Goal: Task Accomplishment & Management: Manage account settings

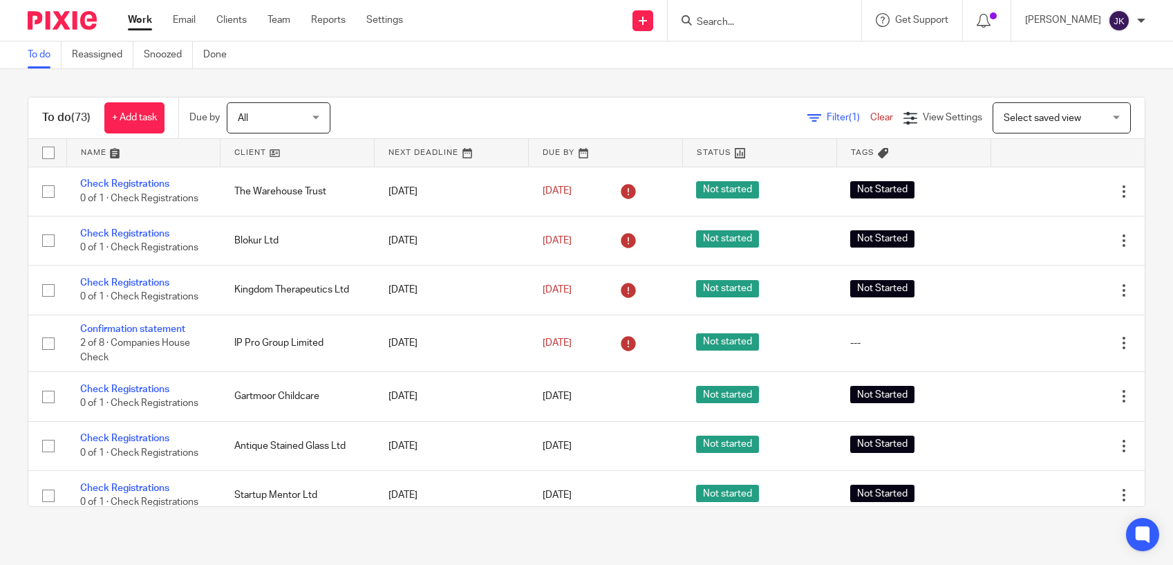
click at [738, 24] on input "Search" at bounding box center [757, 23] width 124 height 12
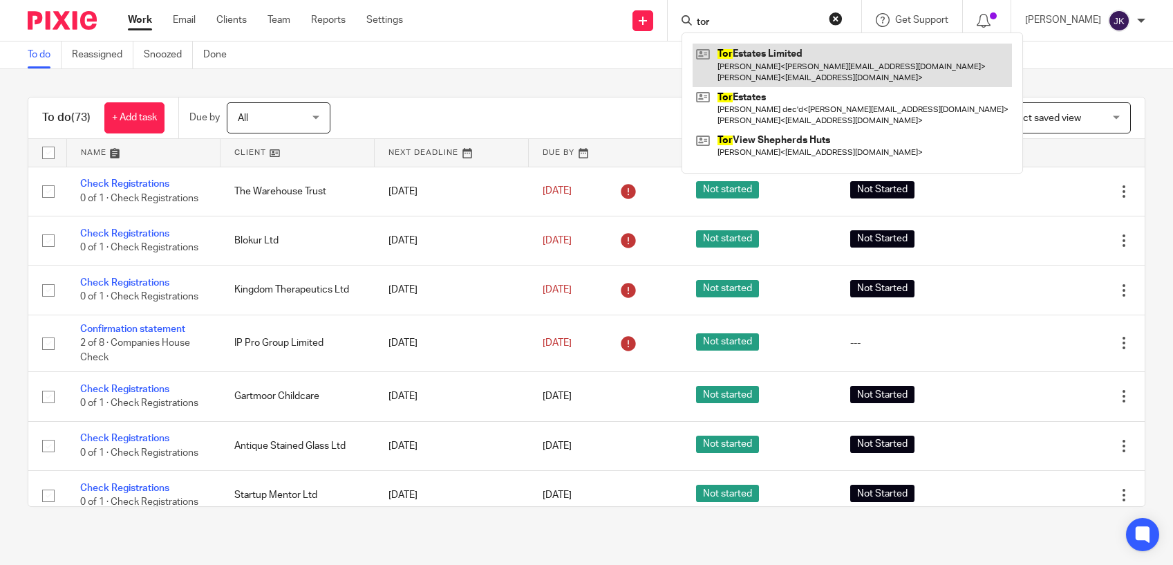
type input "tor"
click at [719, 68] on link at bounding box center [852, 65] width 319 height 43
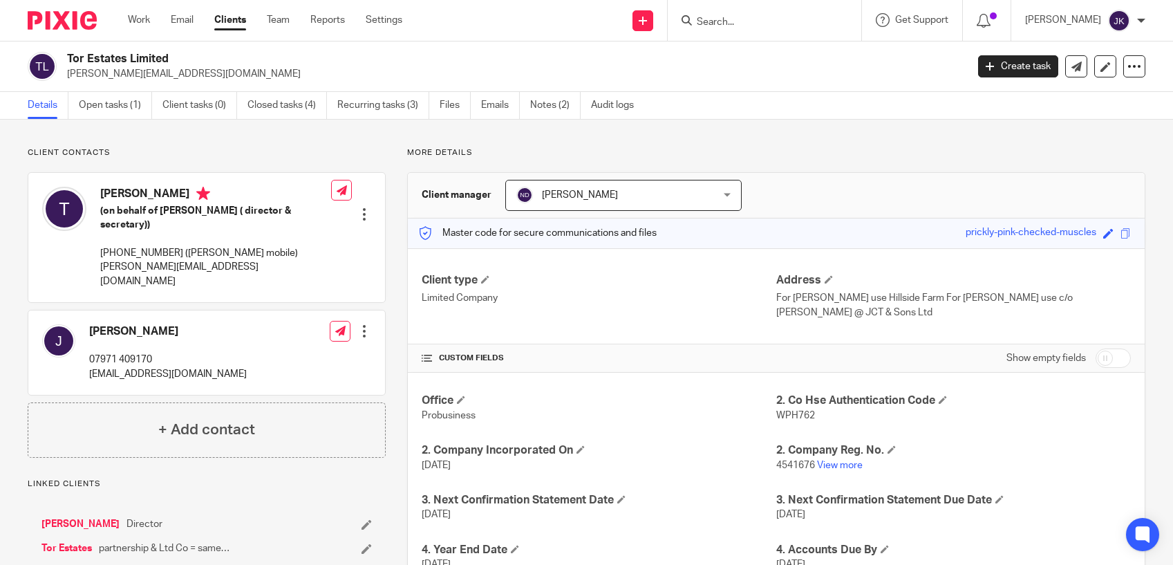
click at [724, 30] on div at bounding box center [765, 20] width 194 height 41
click at [726, 28] on input "Search" at bounding box center [757, 23] width 124 height 12
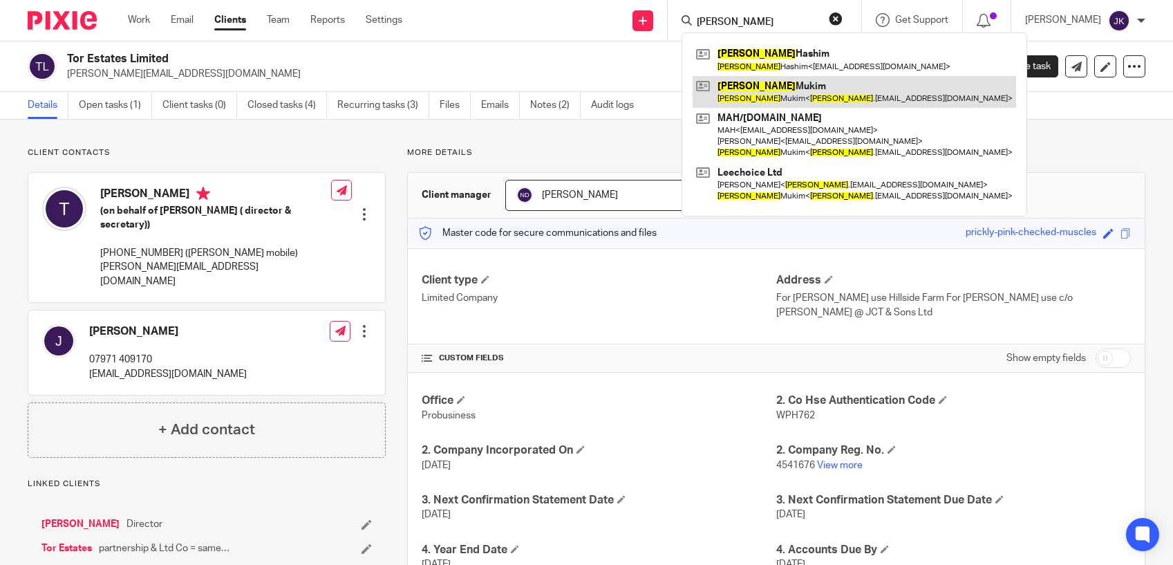
type input "[PERSON_NAME]"
click at [700, 102] on link at bounding box center [854, 92] width 323 height 32
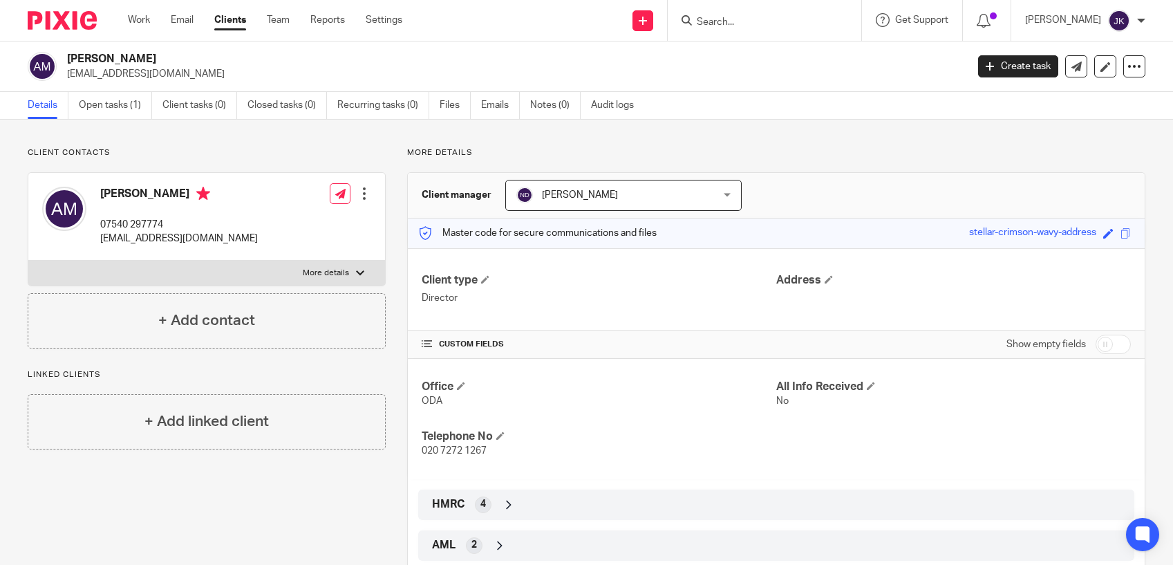
click at [711, 25] on input "Search" at bounding box center [757, 23] width 124 height 12
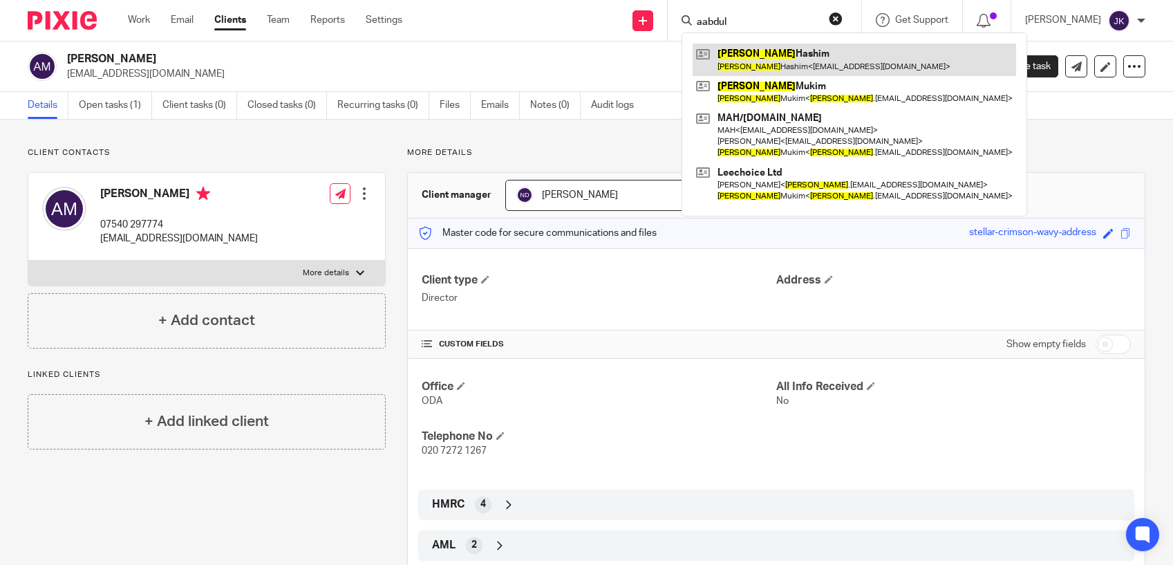
type input "aabdul"
click at [794, 62] on link at bounding box center [854, 60] width 323 height 32
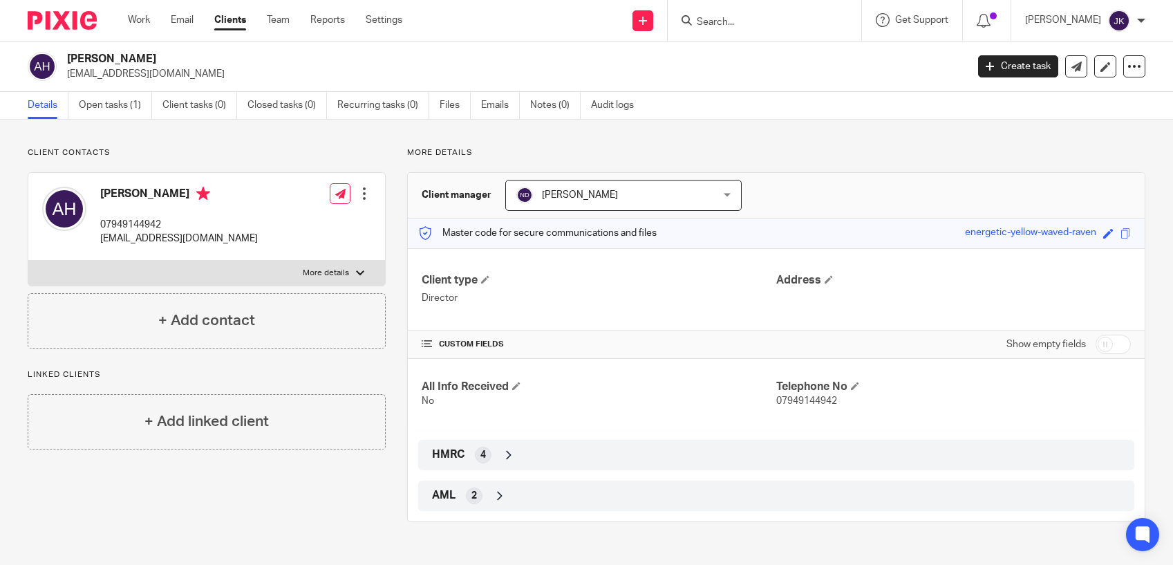
click at [704, 19] on input "Search" at bounding box center [757, 23] width 124 height 12
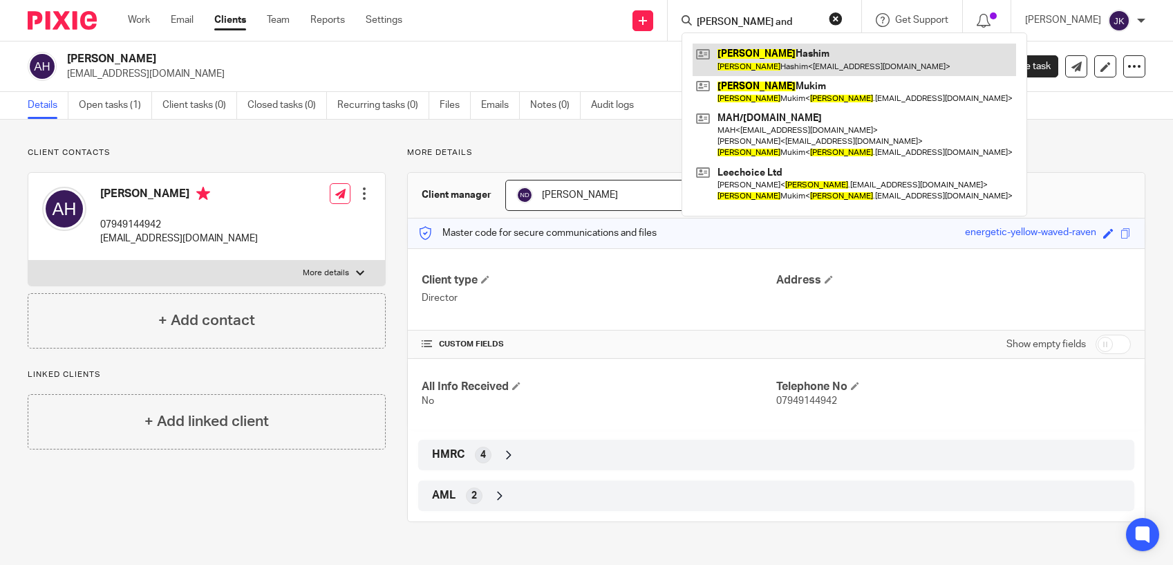
type input "abdul and"
click at [759, 70] on link at bounding box center [854, 60] width 323 height 32
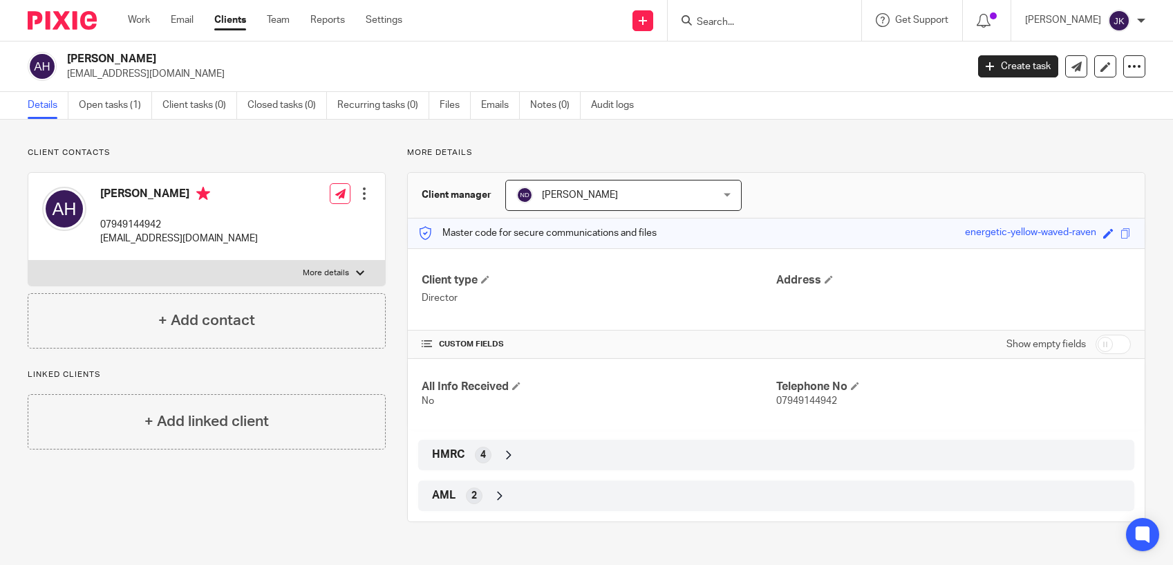
click at [696, 19] on input "Search" at bounding box center [757, 23] width 124 height 12
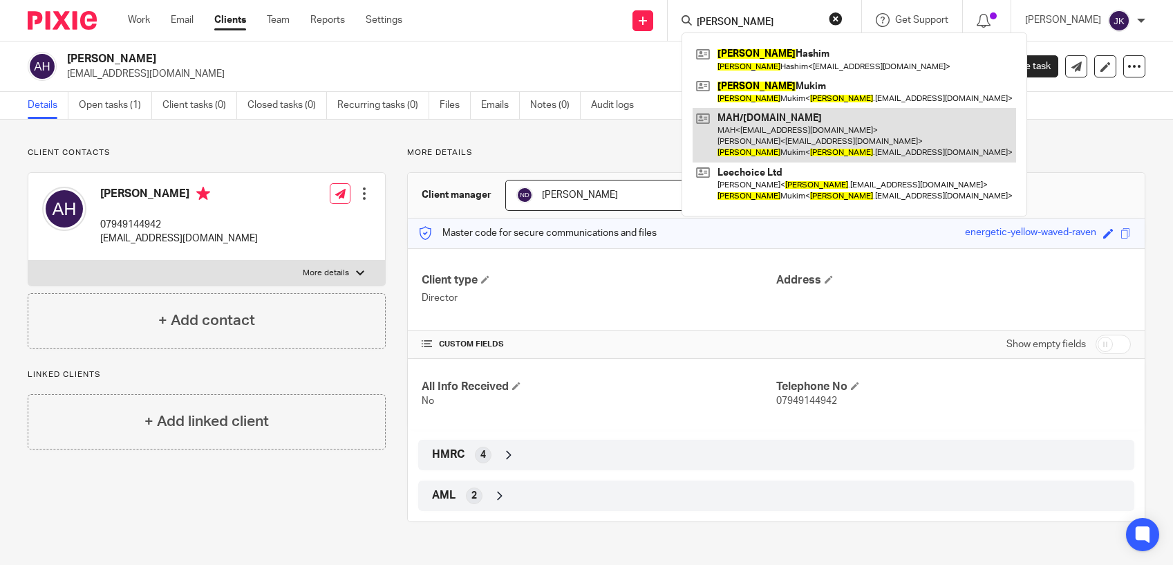
type input "abdul"
click at [724, 137] on link at bounding box center [854, 135] width 323 height 55
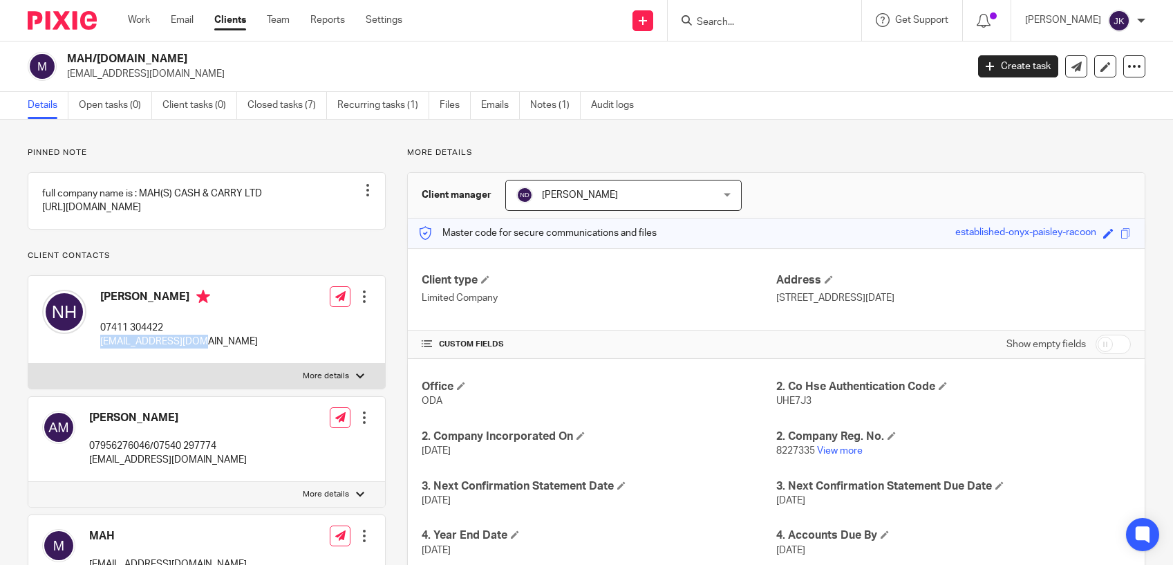
drag, startPoint x: 211, startPoint y: 373, endPoint x: 97, endPoint y: 373, distance: 113.4
click at [97, 364] on div "[PERSON_NAME] 07411 304422 [EMAIL_ADDRESS][DOMAIN_NAME] Edit contact Create cli…" at bounding box center [206, 320] width 357 height 88
copy p "[EMAIL_ADDRESS][DOMAIN_NAME]"
click at [1100, 64] on icon at bounding box center [1105, 67] width 10 height 10
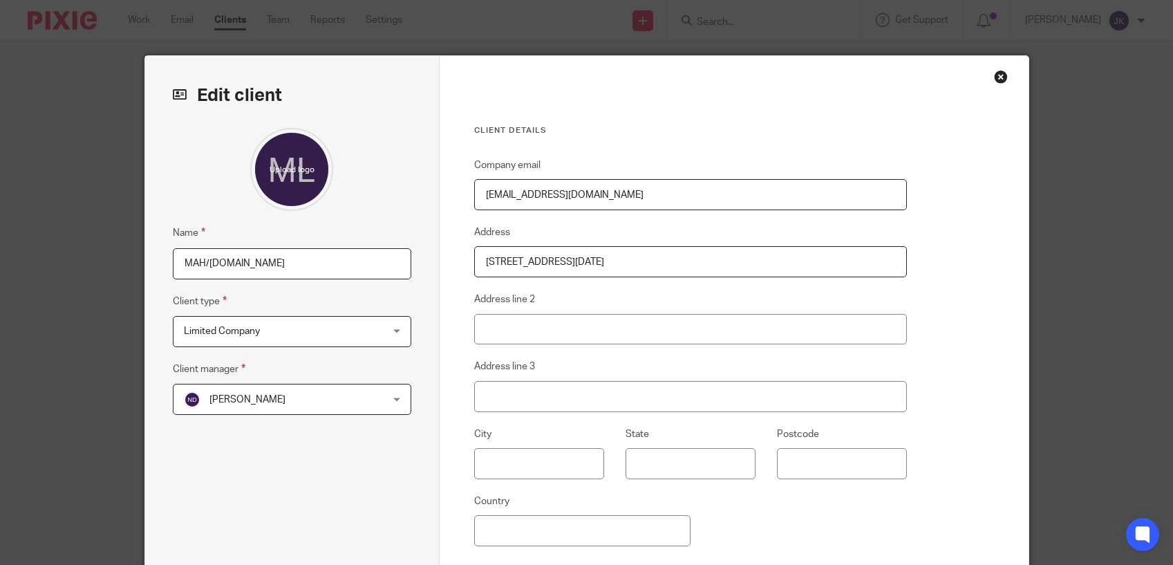
drag, startPoint x: 623, startPoint y: 200, endPoint x: 419, endPoint y: 189, distance: 204.9
click at [419, 189] on div "Edit client Name MAH/Leechoice.Ltd Client type Limited Company Limited Company …" at bounding box center [586, 357] width 883 height 602
paste input "[EMAIL_ADDRESS][DOMAIN_NAME]"
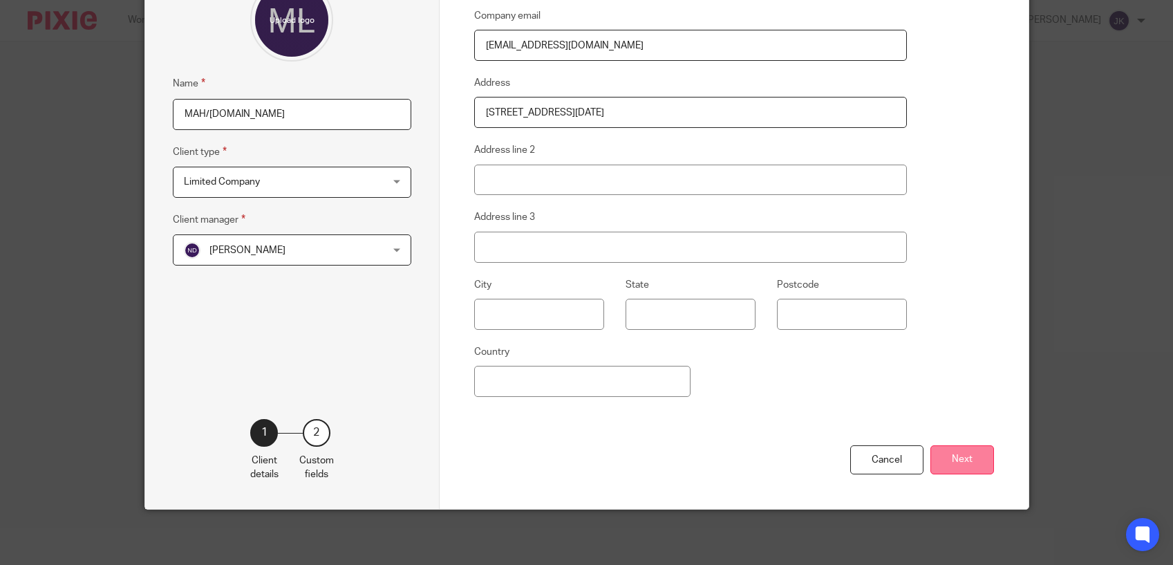
type input "[EMAIL_ADDRESS][DOMAIN_NAME]"
click at [966, 467] on button "Next" at bounding box center [962, 460] width 64 height 30
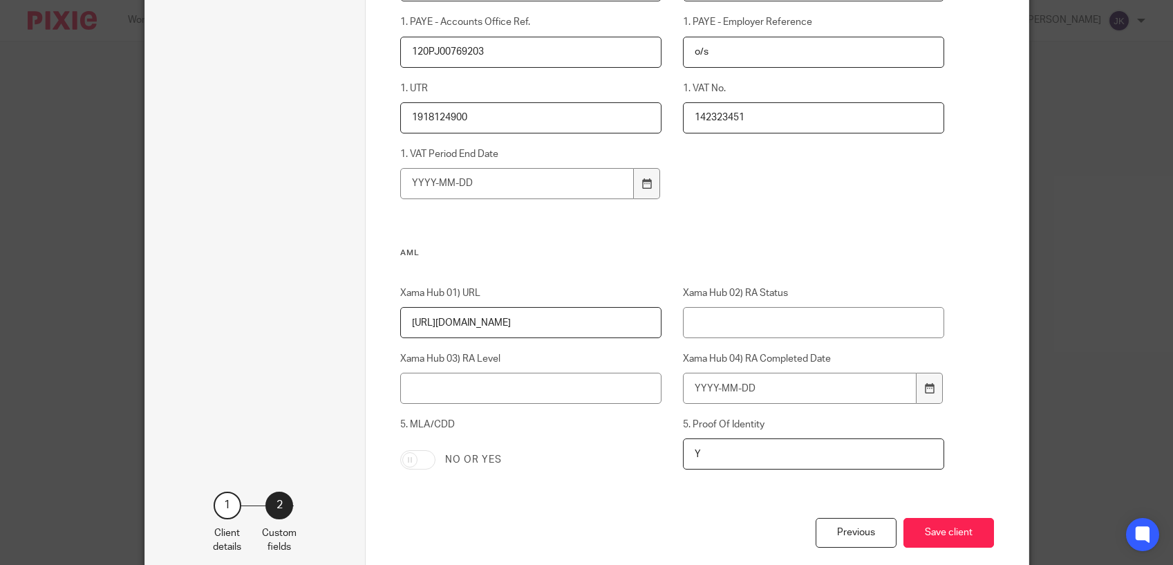
scroll to position [972, 0]
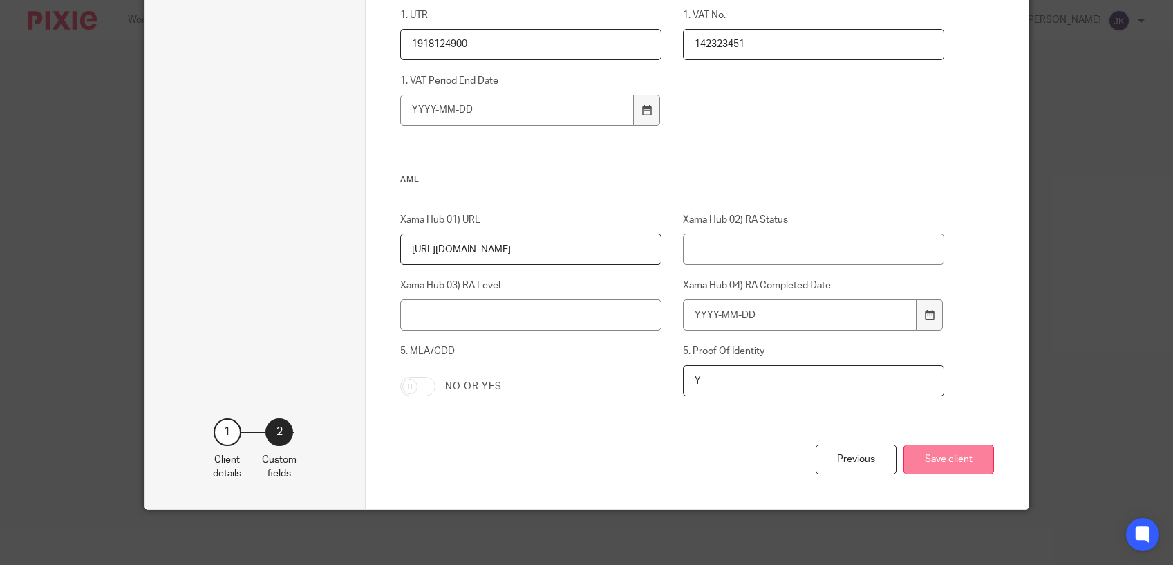
click at [953, 460] on button "Save client" at bounding box center [948, 459] width 91 height 30
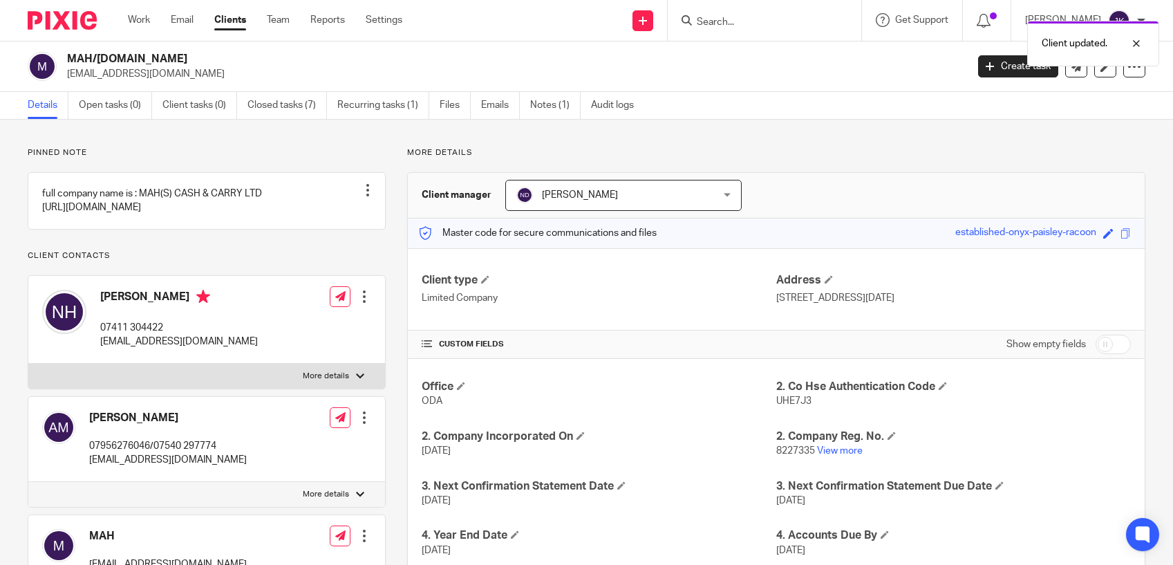
scroll to position [138, 0]
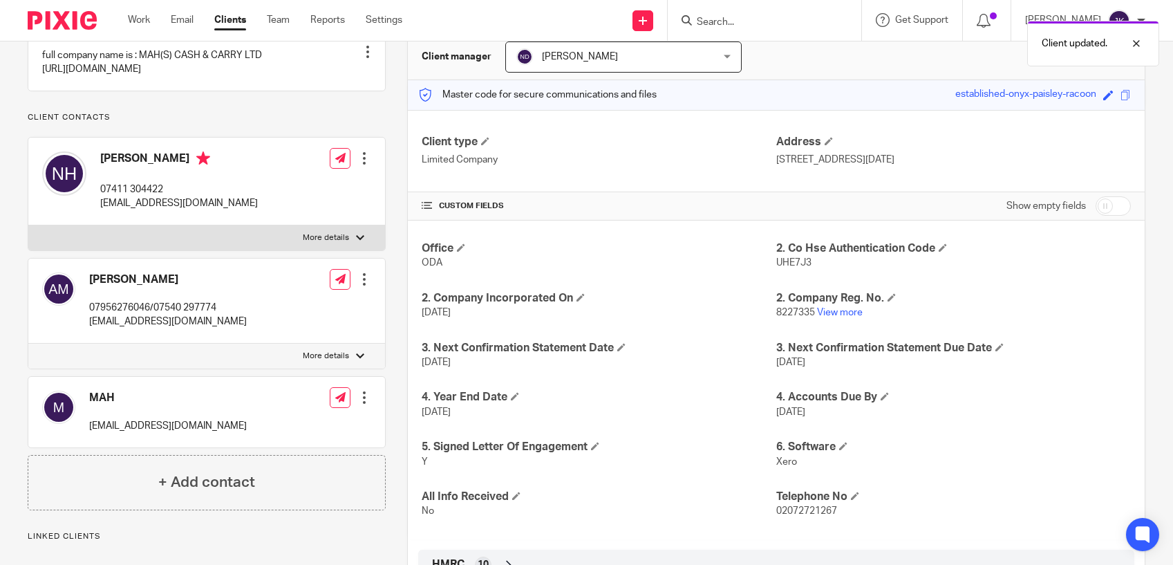
click at [359, 286] on div at bounding box center [364, 279] width 14 height 14
click at [297, 438] on span "Delete contact" at bounding box center [284, 433] width 65 height 10
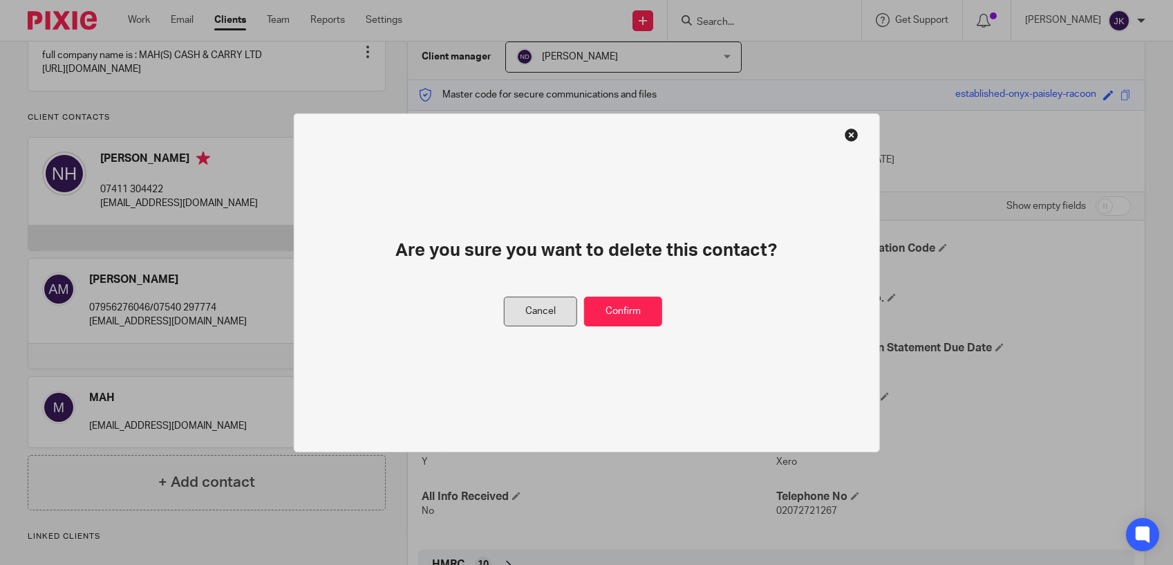
click at [551, 306] on button "Cancel" at bounding box center [540, 312] width 73 height 30
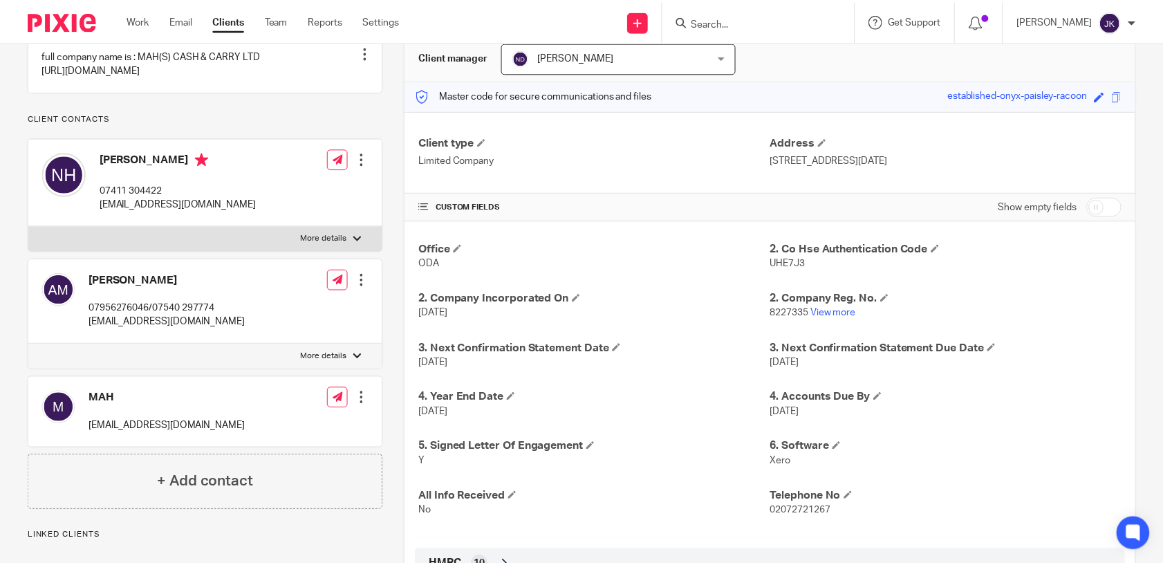
scroll to position [69, 0]
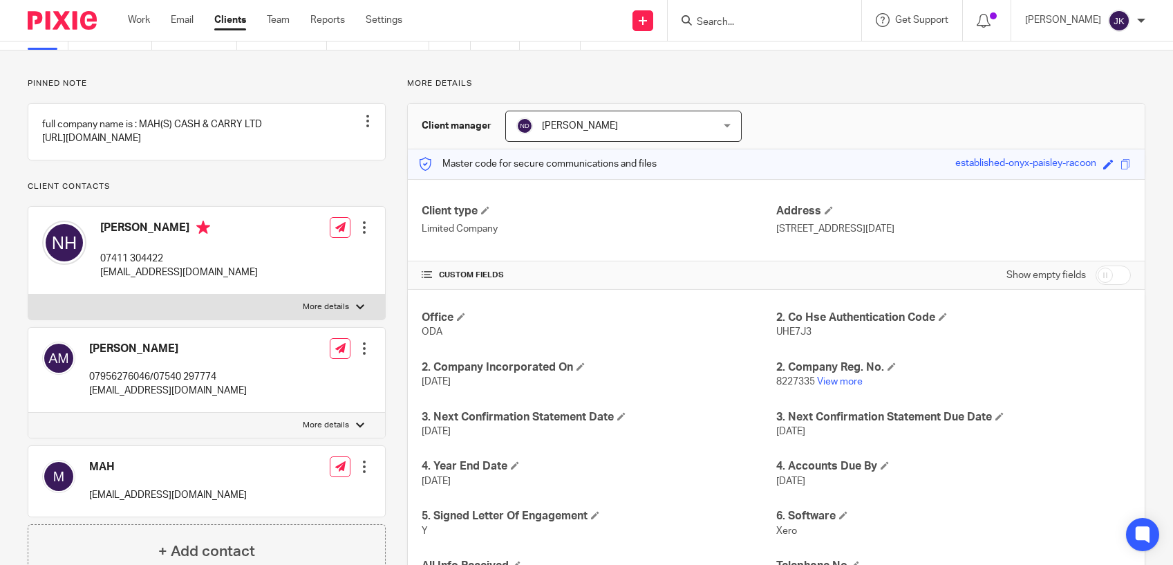
click at [151, 384] on p "07956276046/07540 297774" at bounding box center [168, 377] width 158 height 14
drag, startPoint x: 151, startPoint y: 404, endPoint x: 111, endPoint y: 404, distance: 40.1
click at [111, 384] on p "07956276046/07540 297774" at bounding box center [168, 377] width 158 height 14
copy p "07956276046/"
click at [364, 355] on div at bounding box center [364, 348] width 14 height 14
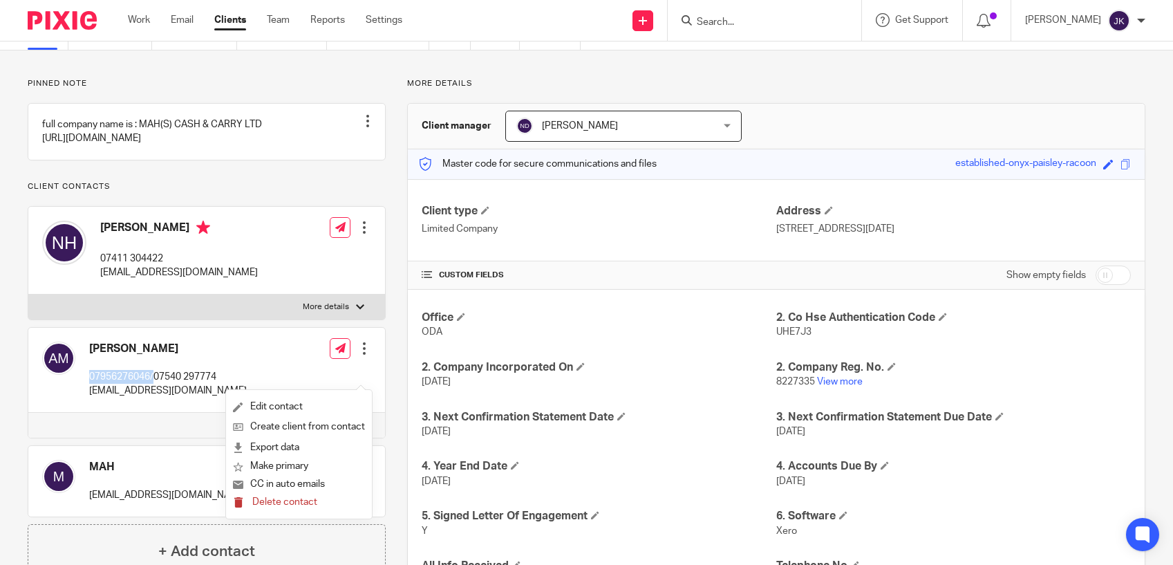
click at [296, 498] on span "Delete contact" at bounding box center [284, 502] width 65 height 10
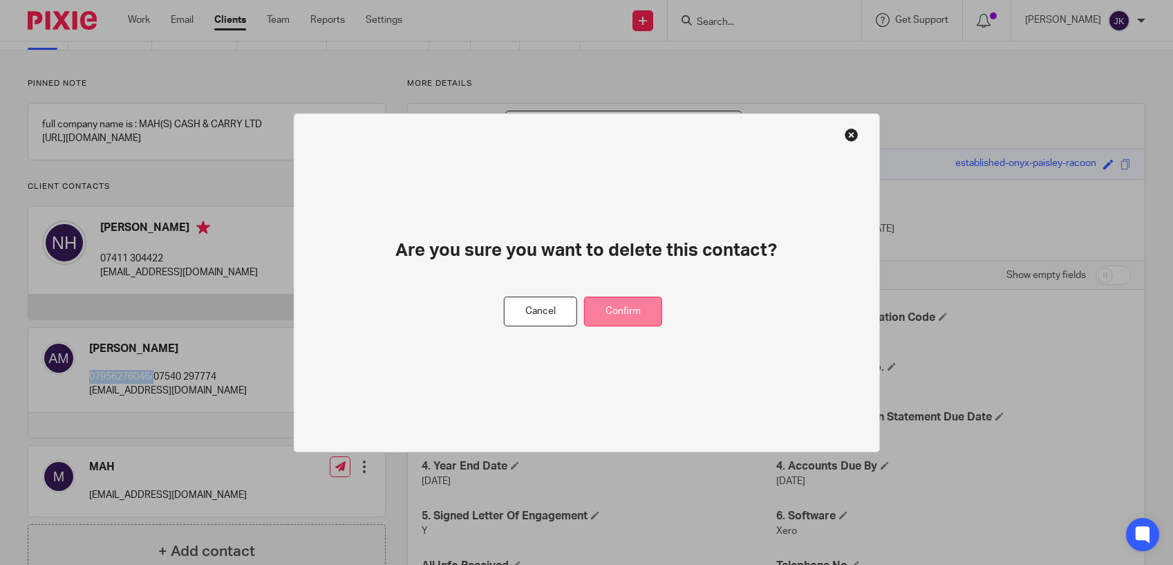
click at [632, 313] on button "Confirm" at bounding box center [623, 312] width 78 height 30
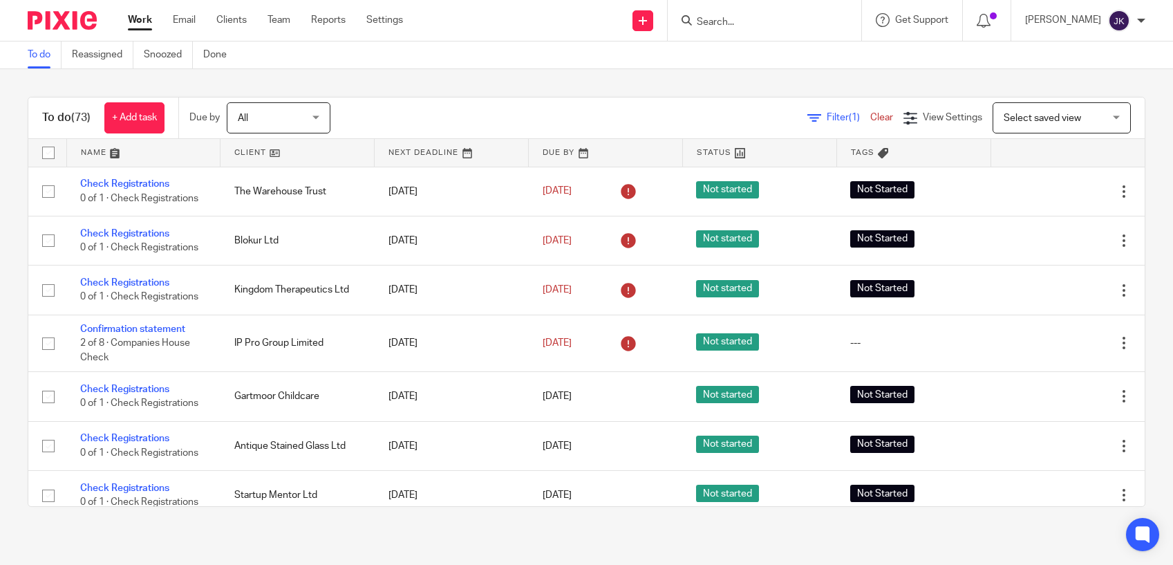
click at [701, 15] on form at bounding box center [768, 20] width 147 height 17
click at [705, 21] on input "Search" at bounding box center [757, 23] width 124 height 12
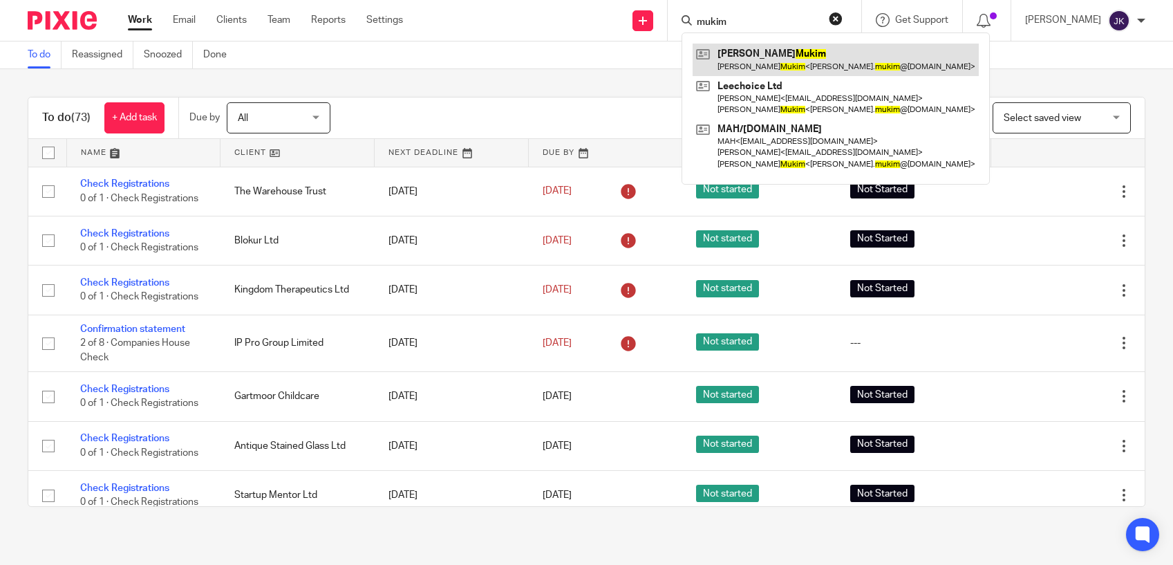
type input "mukim"
click at [741, 48] on link at bounding box center [836, 60] width 286 height 32
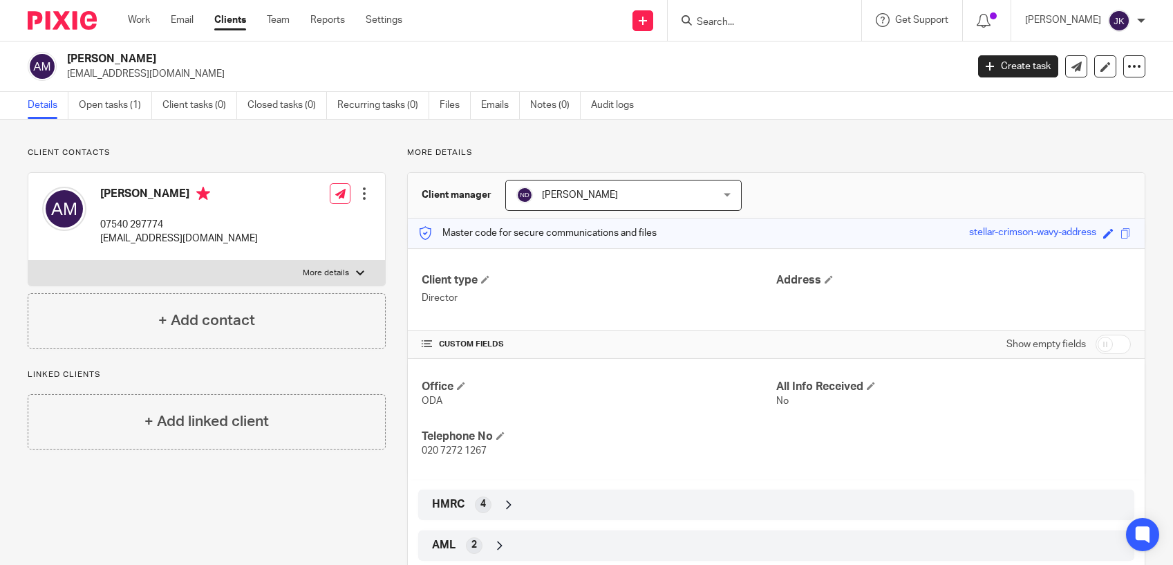
click at [357, 190] on div at bounding box center [364, 194] width 14 height 14
click at [284, 218] on link "Edit contact" at bounding box center [299, 224] width 132 height 20
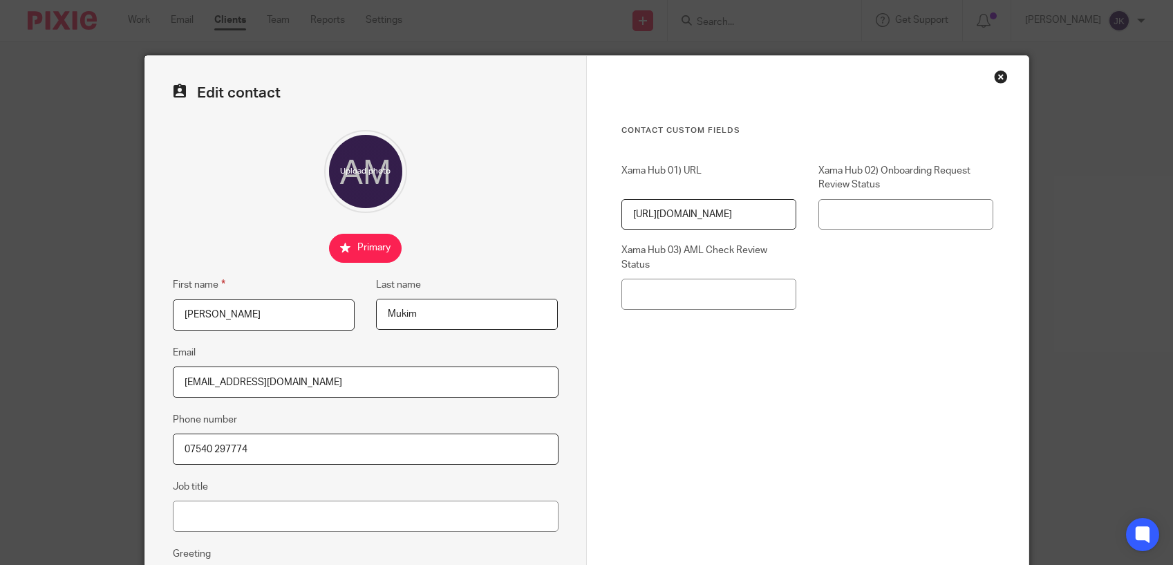
click at [277, 453] on input "07540 297774" at bounding box center [366, 448] width 386 height 31
paste input "07956276046/"
click at [247, 448] on input "07540 297774/07956276046" at bounding box center [366, 448] width 386 height 31
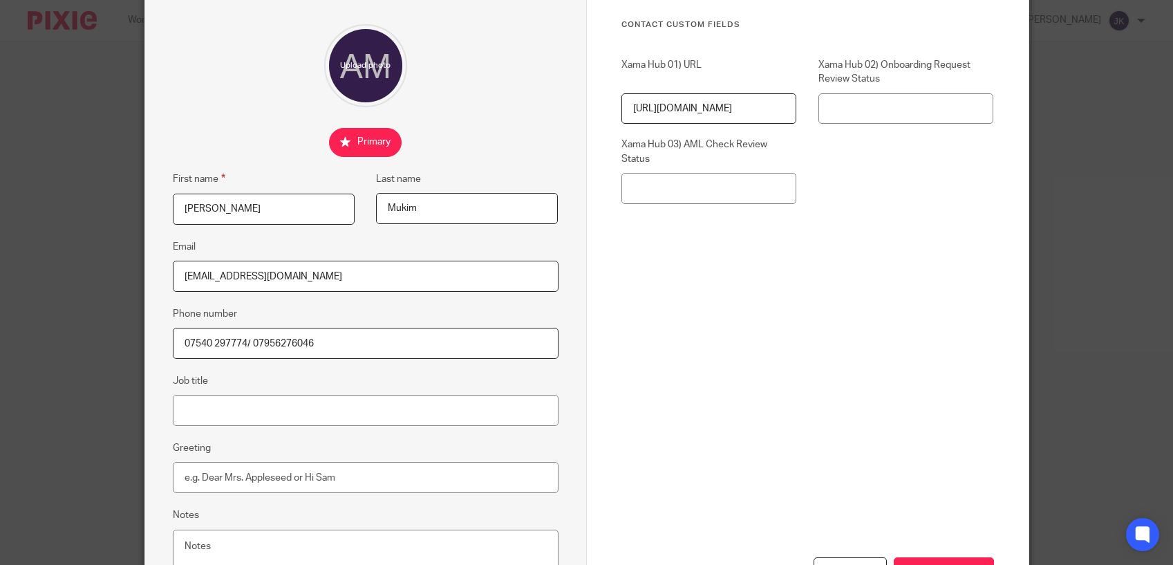
scroll to position [218, 0]
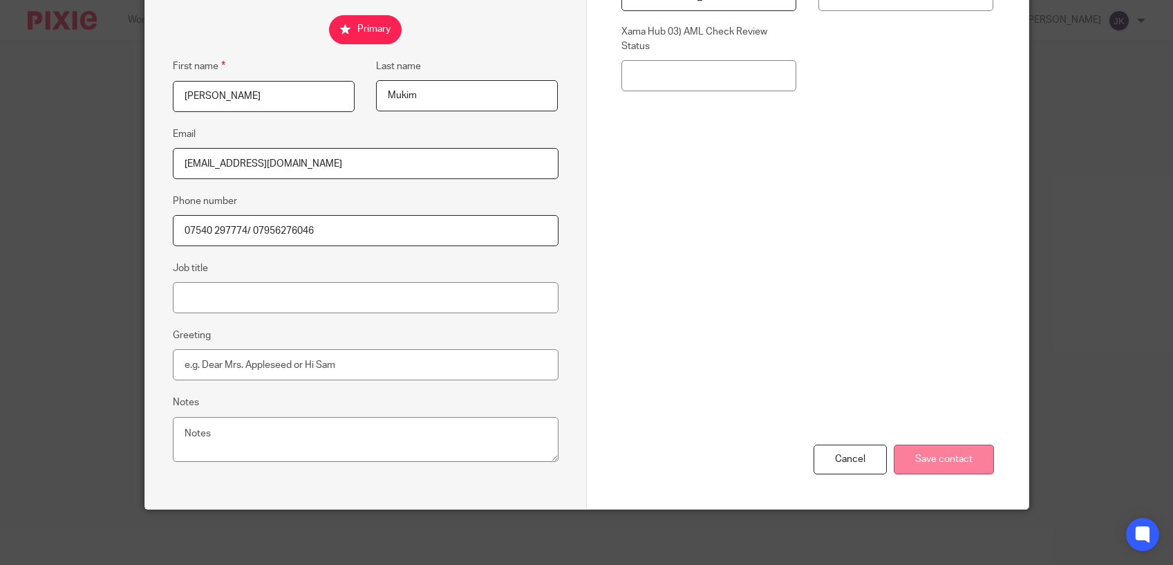
type input "07540 297774/ 07956276046"
click at [919, 456] on input "Save contact" at bounding box center [944, 459] width 100 height 30
click at [906, 467] on input "Save contact" at bounding box center [944, 459] width 100 height 30
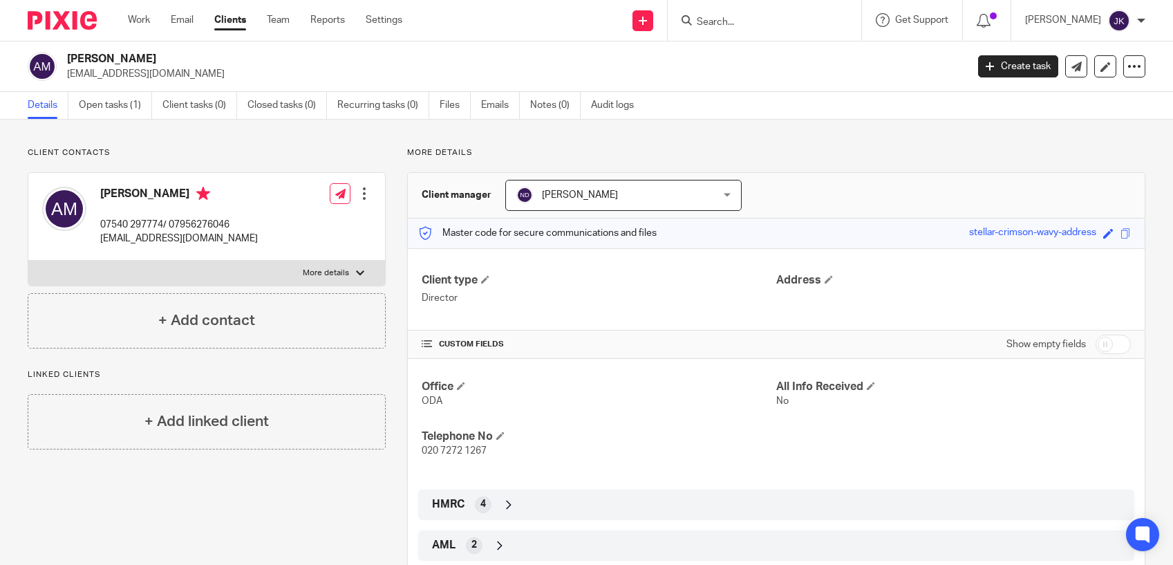
click at [721, 19] on input "Search" at bounding box center [757, 23] width 124 height 12
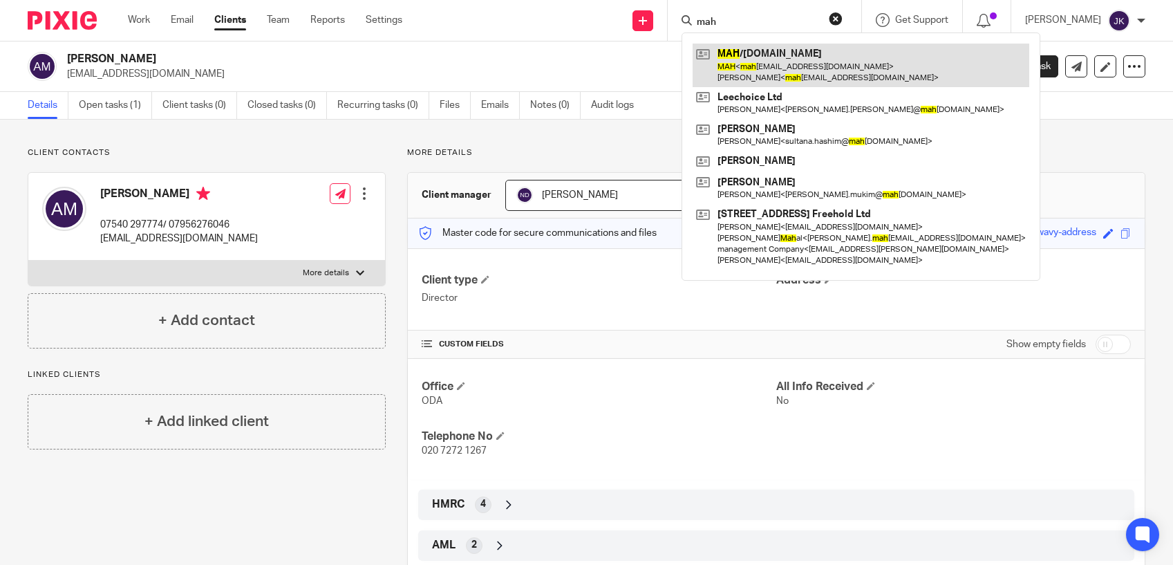
type input "mah"
click at [758, 58] on link at bounding box center [861, 65] width 337 height 43
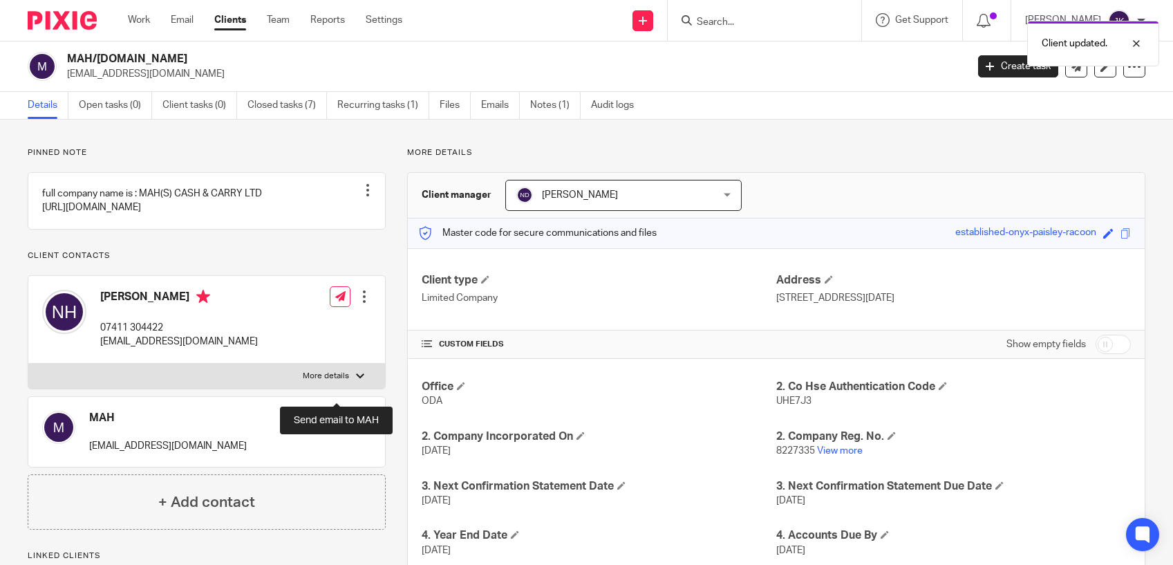
scroll to position [233, 0]
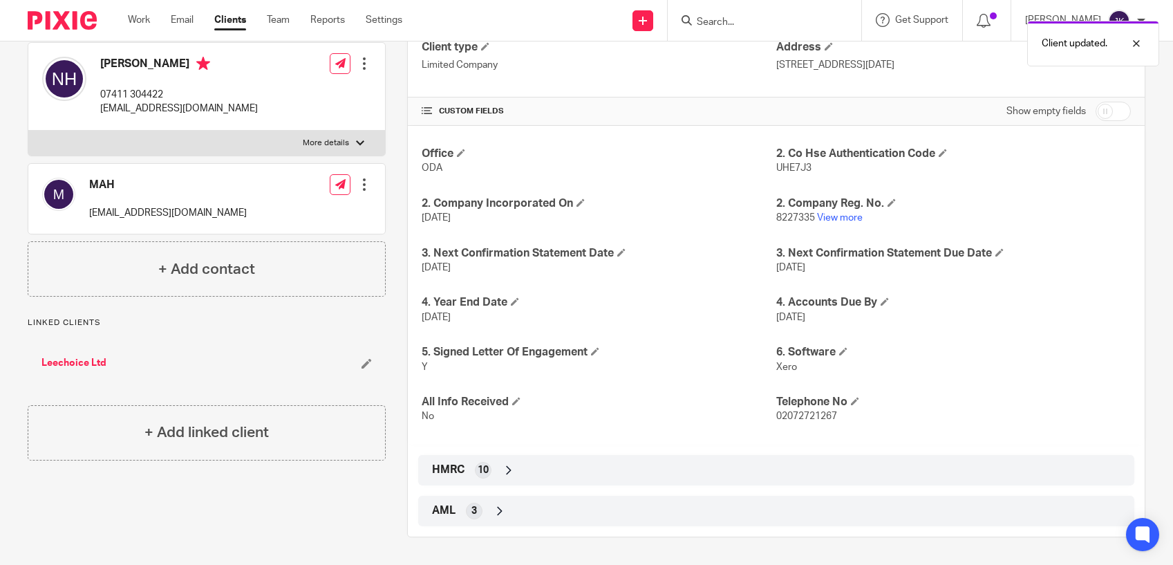
click at [62, 370] on link "Leechoice Ltd" at bounding box center [73, 363] width 65 height 14
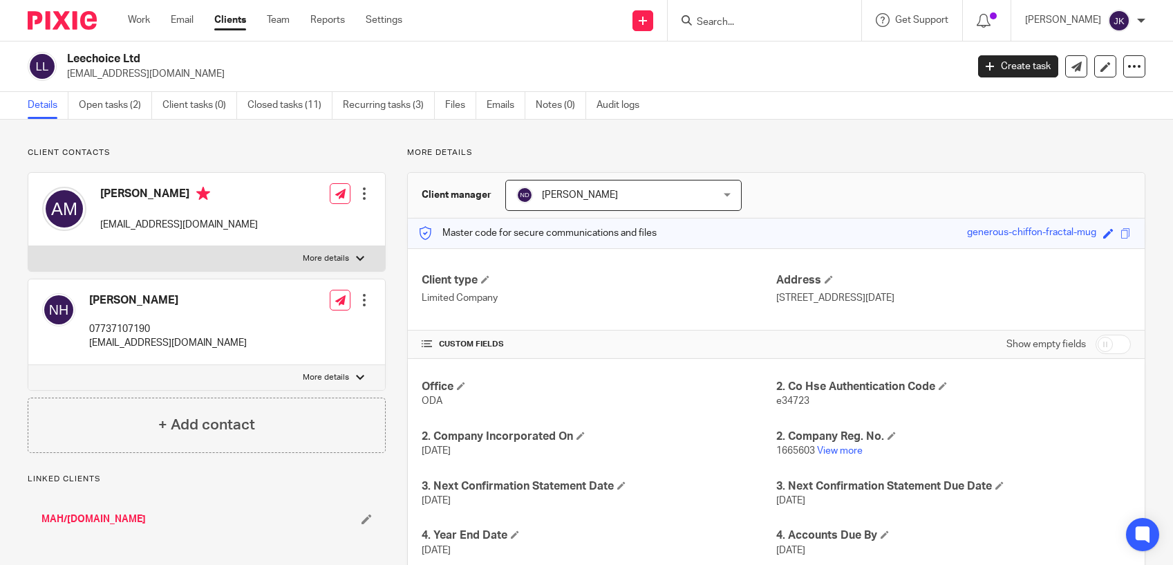
click at [362, 187] on div at bounding box center [364, 194] width 14 height 14
click at [289, 279] on span "Delete contact" at bounding box center [284, 284] width 65 height 10
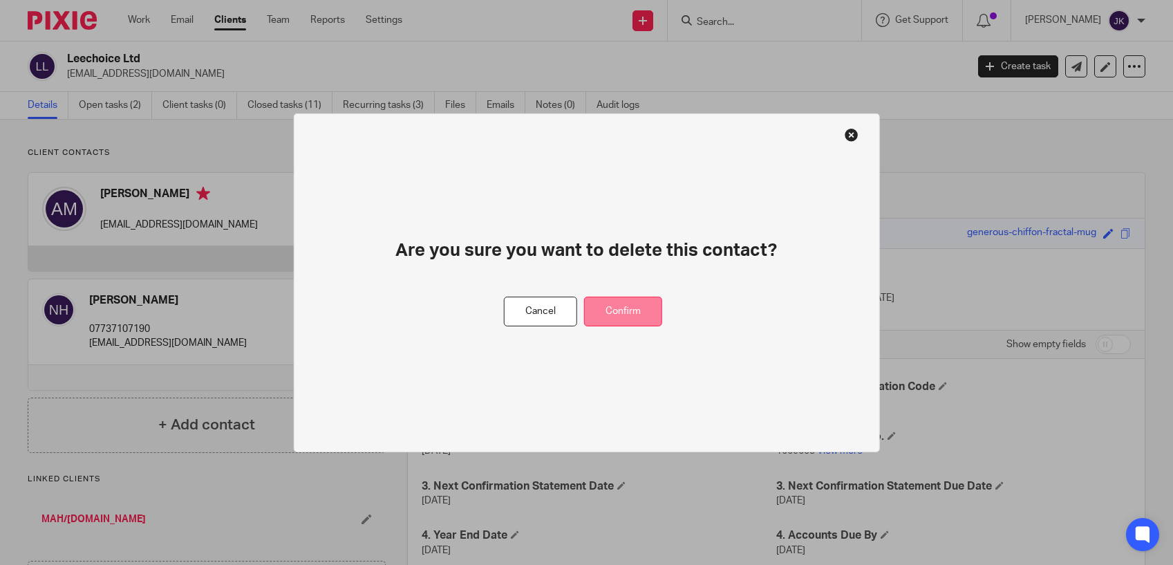
click at [624, 313] on button "Confirm" at bounding box center [623, 312] width 78 height 30
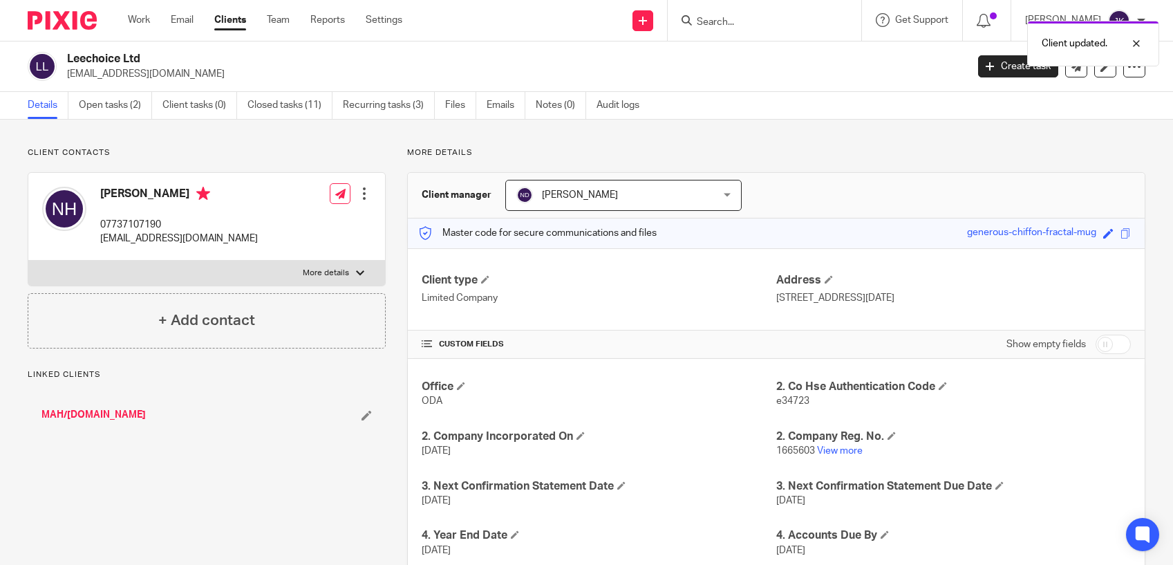
click at [361, 195] on div at bounding box center [364, 194] width 14 height 14
click at [306, 228] on link "Edit contact" at bounding box center [299, 224] width 132 height 20
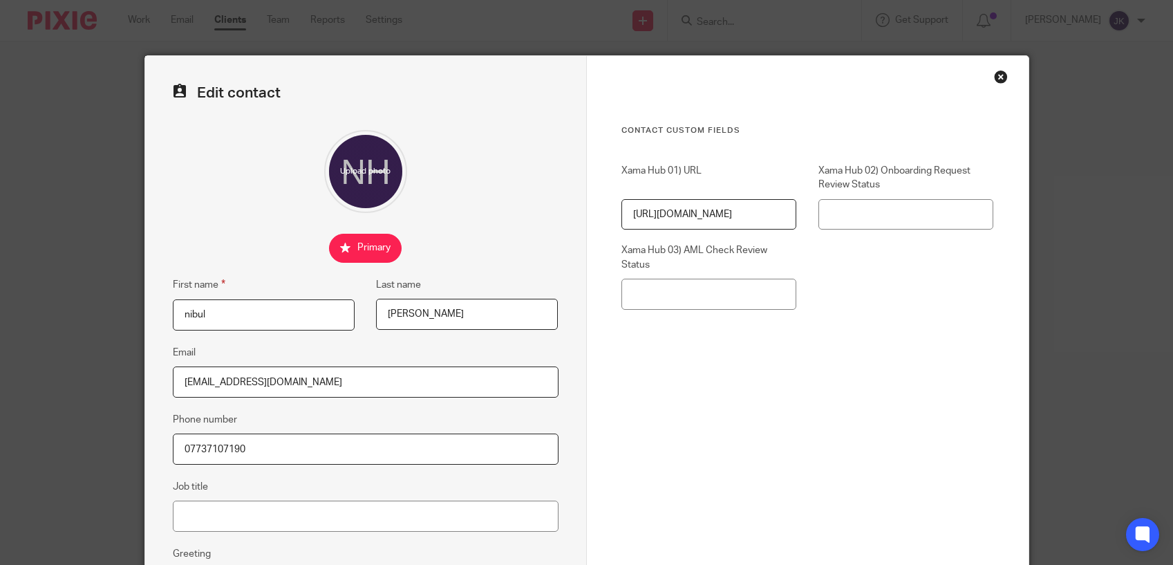
drag, startPoint x: 224, startPoint y: 317, endPoint x: 141, endPoint y: 309, distance: 83.4
click at [145, 309] on div "Edit contact First name nibul Last name [PERSON_NAME] Email [EMAIL_ADDRESS][DOM…" at bounding box center [366, 391] width 442 height 671
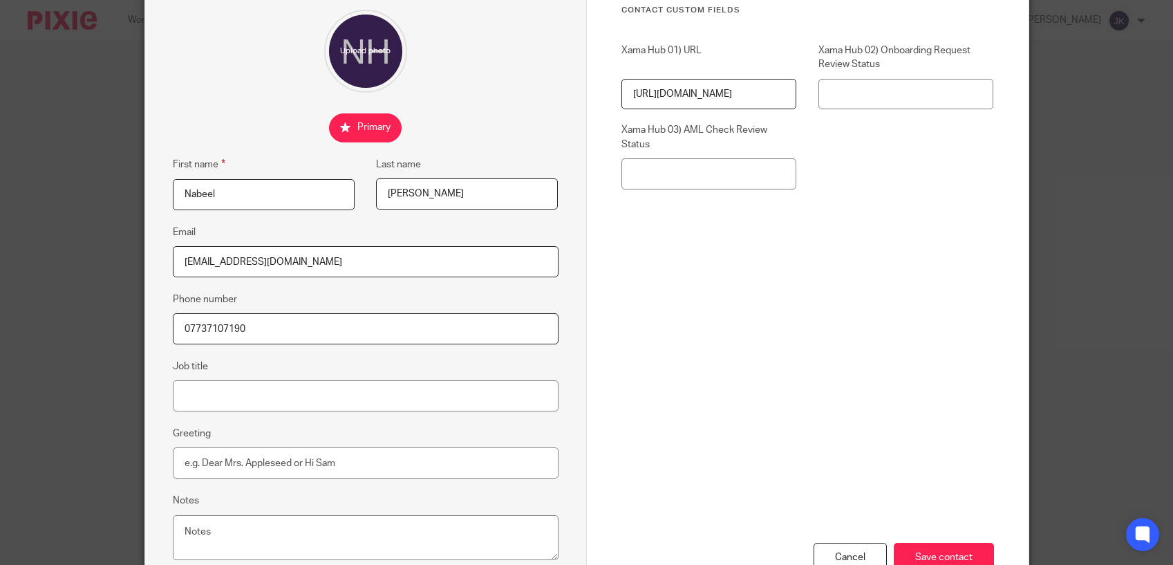
scroll to position [218, 0]
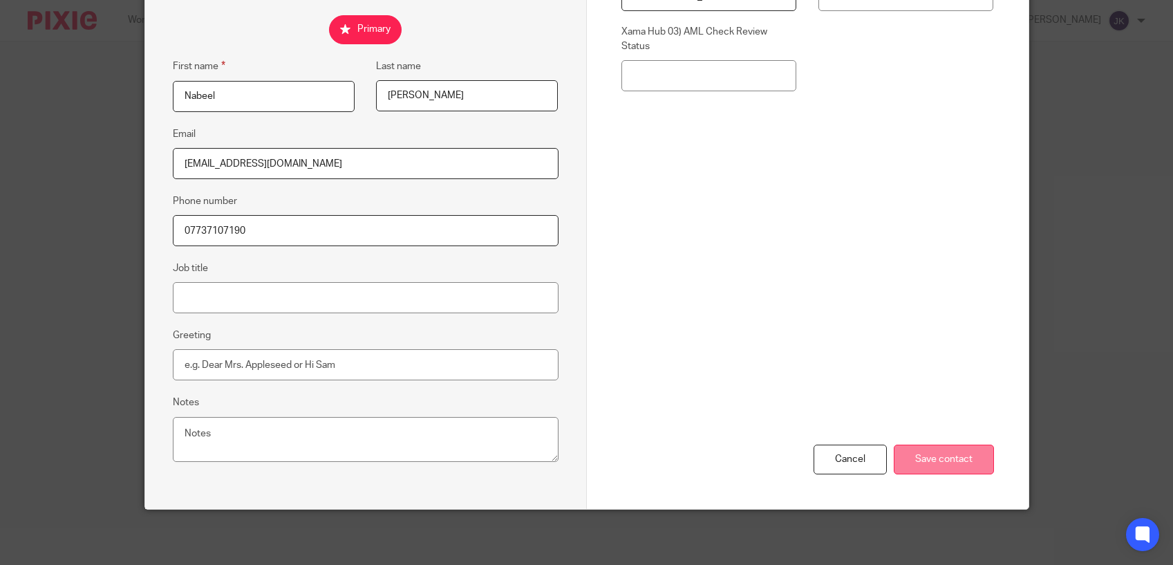
type input "Nabeel"
click at [953, 456] on input "Save contact" at bounding box center [944, 459] width 100 height 30
click at [955, 464] on input "Save contact" at bounding box center [944, 459] width 100 height 30
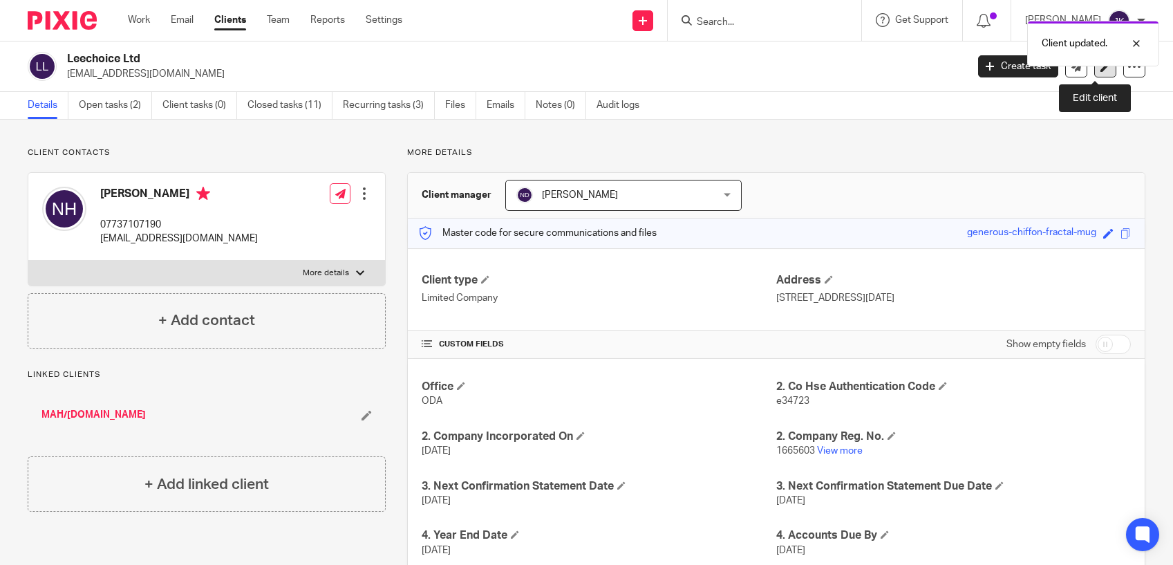
click at [1100, 72] on link at bounding box center [1105, 66] width 22 height 22
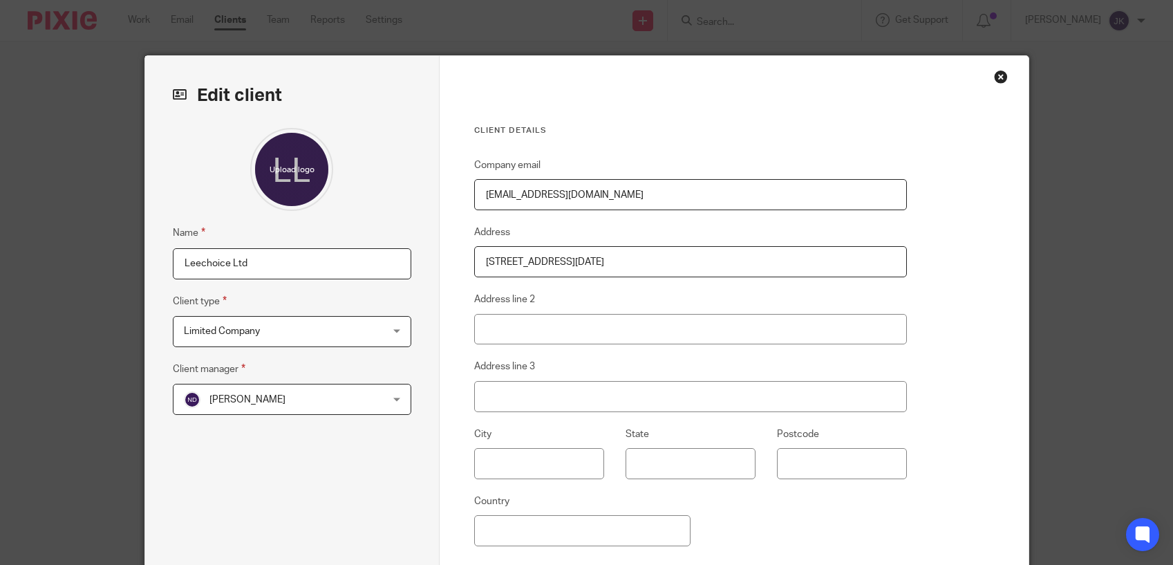
drag, startPoint x: 618, startPoint y: 200, endPoint x: 458, endPoint y: 203, distance: 159.7
click at [458, 203] on div "Client details Company email [EMAIL_ADDRESS][DOMAIN_NAME] Address [STREET_ADDRE…" at bounding box center [734, 357] width 589 height 602
paste input "[EMAIL_ADDRESS][DOMAIN_NAME]"
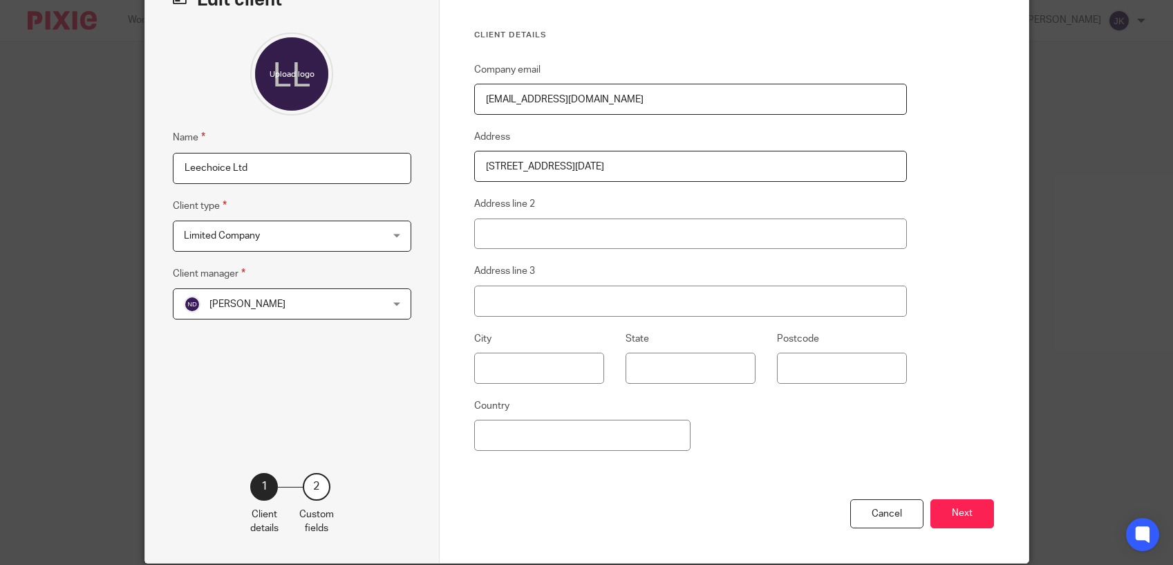
scroll to position [149, 0]
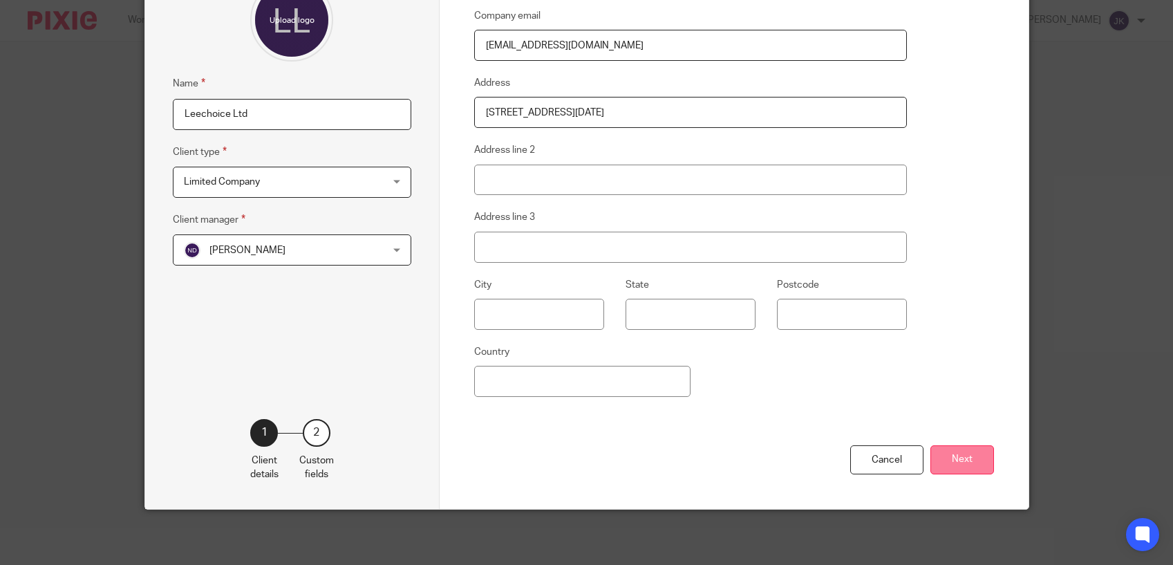
type input "[EMAIL_ADDRESS][DOMAIN_NAME]"
click at [960, 453] on button "Next" at bounding box center [962, 460] width 64 height 30
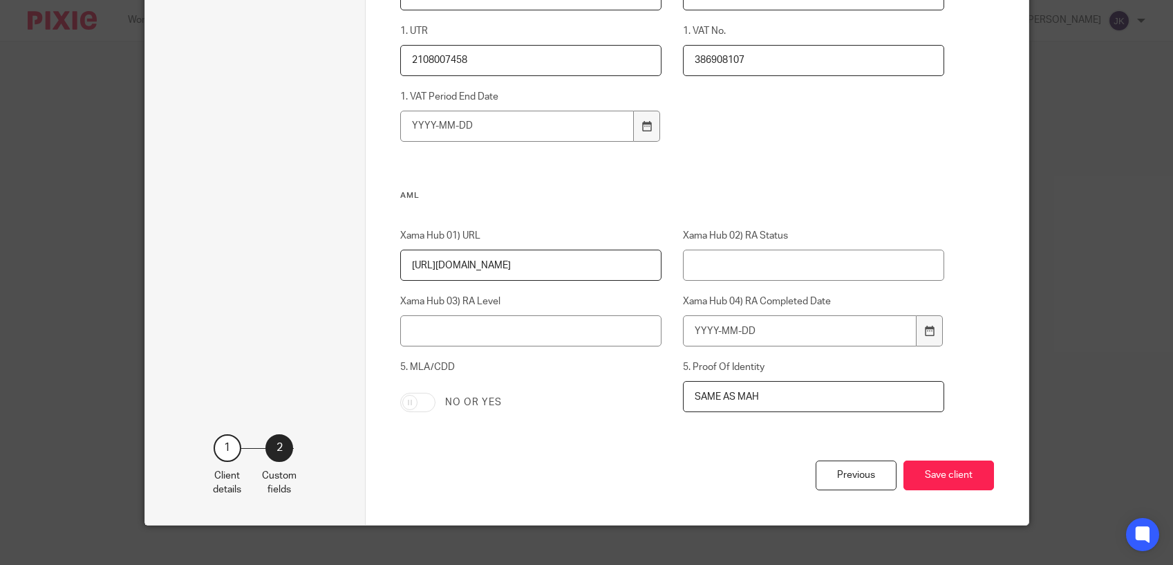
scroll to position [972, 0]
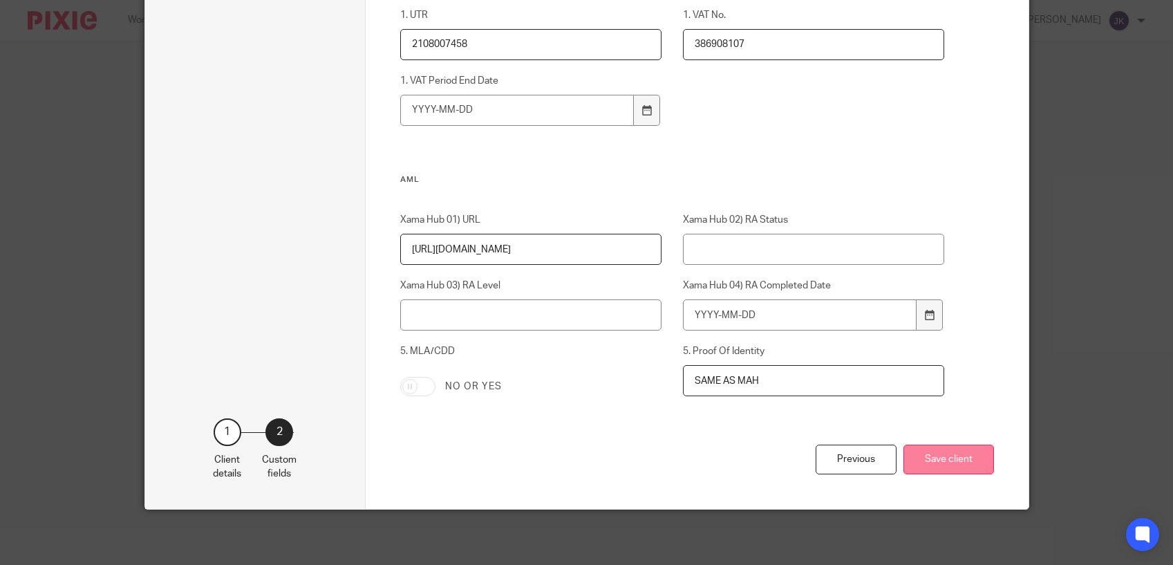
drag, startPoint x: 945, startPoint y: 456, endPoint x: 930, endPoint y: 449, distance: 16.7
click at [946, 456] on button "Save client" at bounding box center [948, 459] width 91 height 30
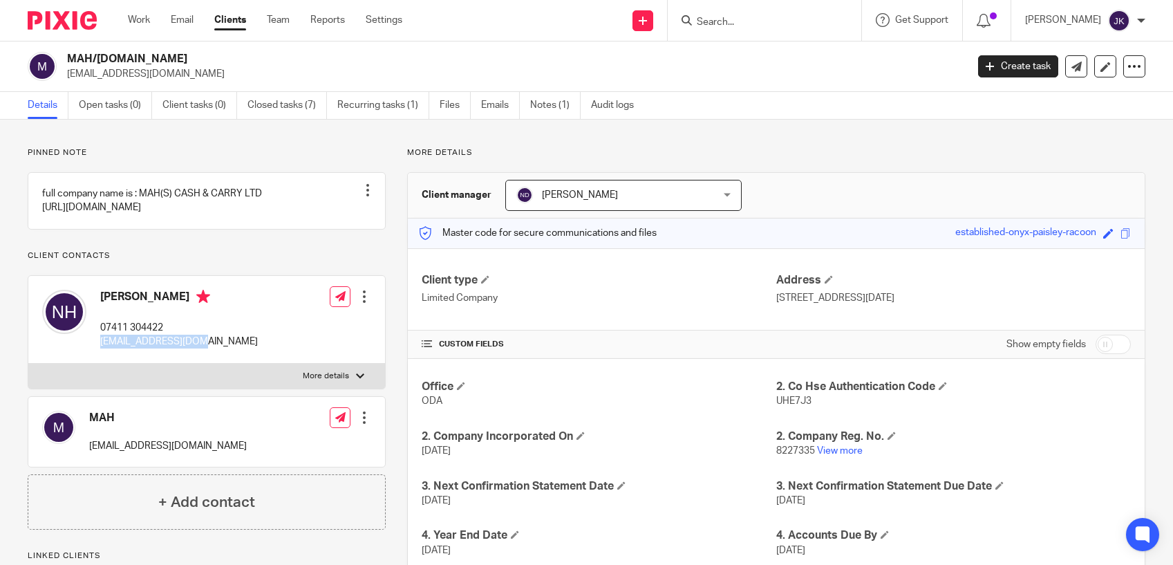
drag, startPoint x: 213, startPoint y: 371, endPoint x: 102, endPoint y: 374, distance: 110.6
click at [102, 364] on div "Nabeel Hassim 07411 304422 mahbros@hotmail.com Edit contact Create client from …" at bounding box center [206, 320] width 357 height 88
copy p "[EMAIL_ADDRESS][DOMAIN_NAME]"
drag, startPoint x: 192, startPoint y: 77, endPoint x: 64, endPoint y: 77, distance: 128.6
click at [64, 77] on div "MAH/Leechoice.Ltd mahbros@hotmail.com" at bounding box center [493, 66] width 930 height 29
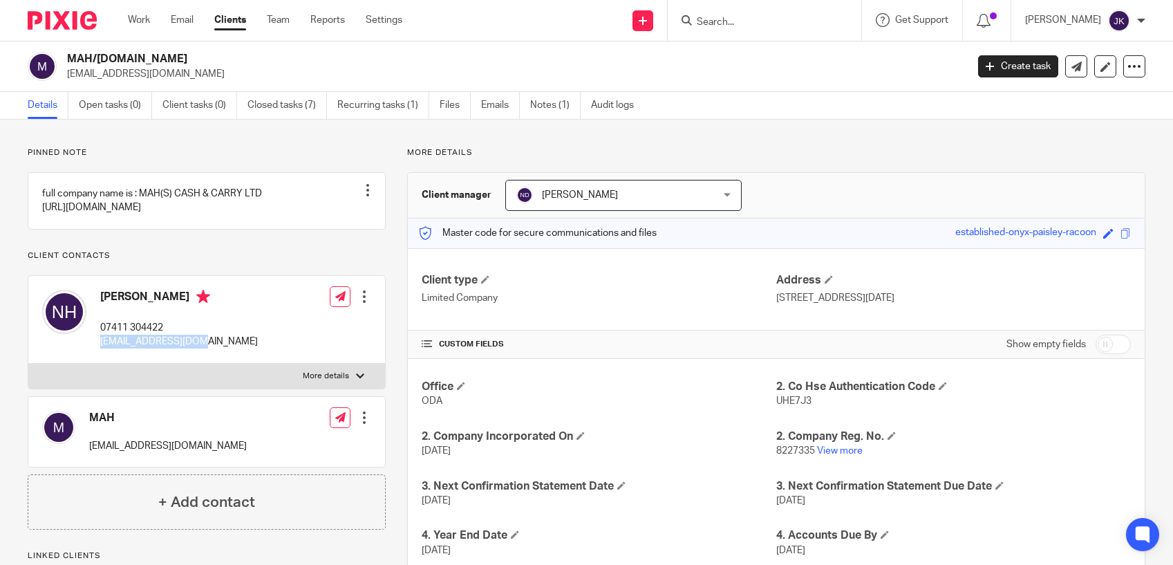
copy p "[EMAIL_ADDRESS][DOMAIN_NAME]"
click at [1094, 68] on link at bounding box center [1105, 66] width 22 height 22
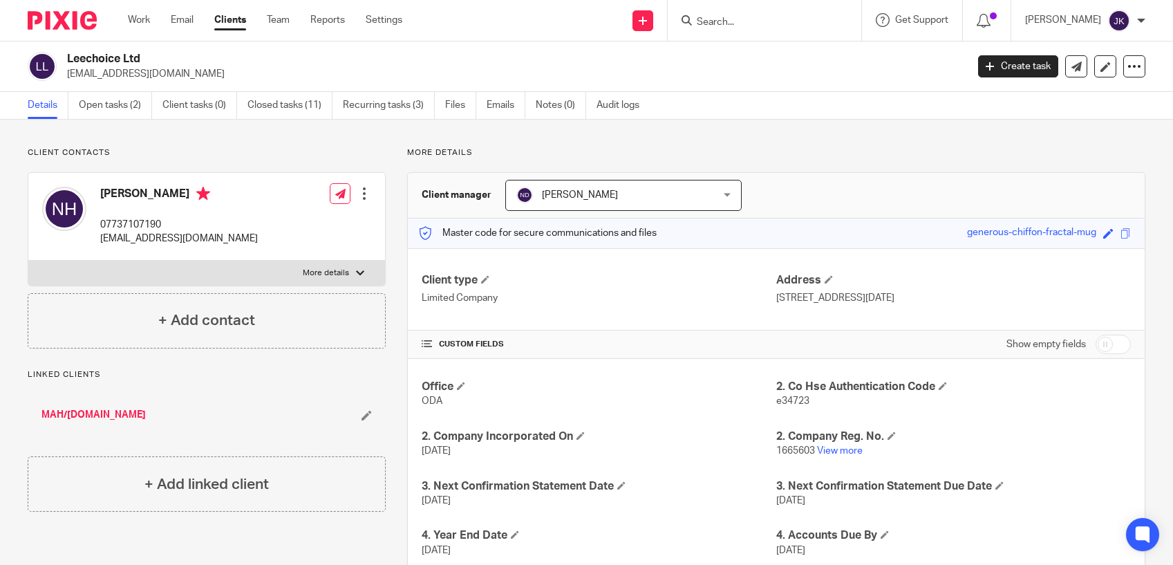
click at [697, 26] on div "Client updated." at bounding box center [873, 40] width 573 height 53
click at [742, 26] on input "Search" at bounding box center [757, 23] width 124 height 12
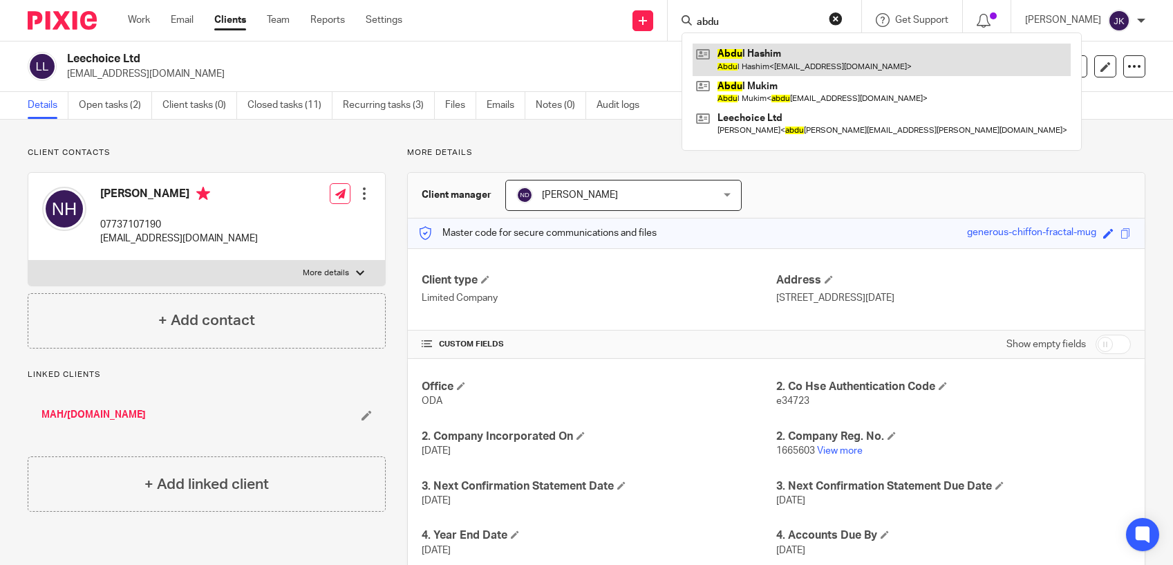
type input "abdu"
click at [781, 52] on link at bounding box center [882, 60] width 378 height 32
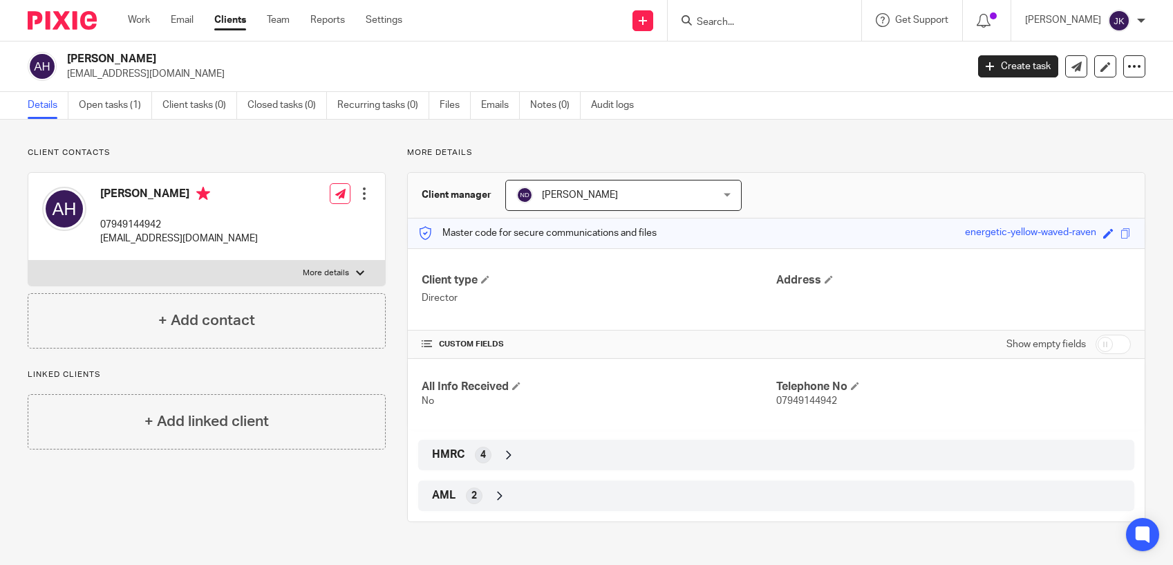
click at [709, 29] on form at bounding box center [768, 20] width 147 height 17
click at [711, 22] on input "Search" at bounding box center [757, 23] width 124 height 12
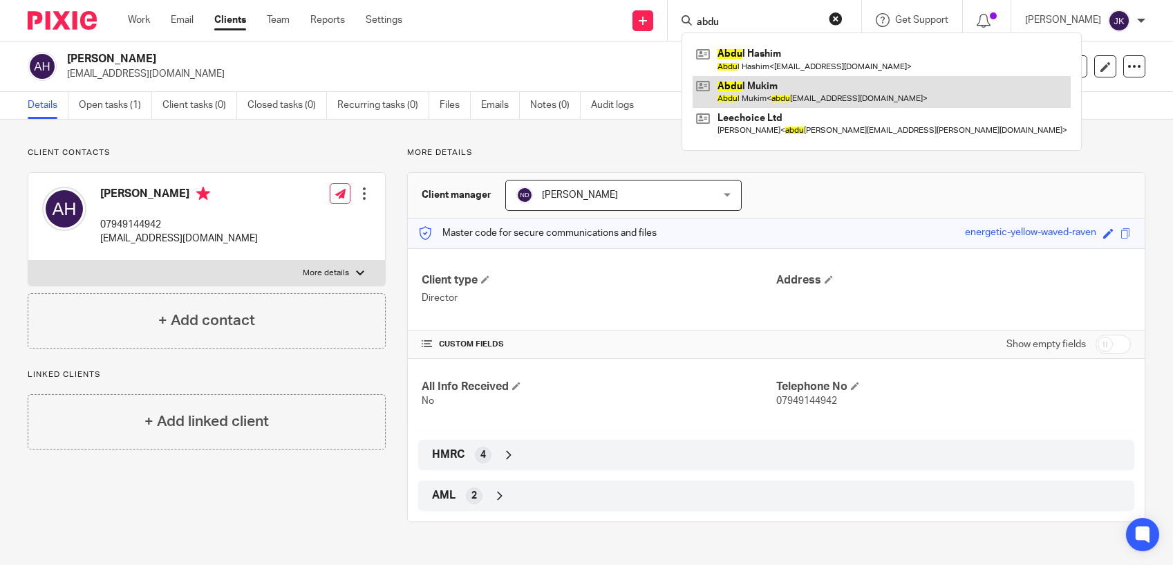
type input "abdu"
click at [764, 84] on link at bounding box center [882, 92] width 378 height 32
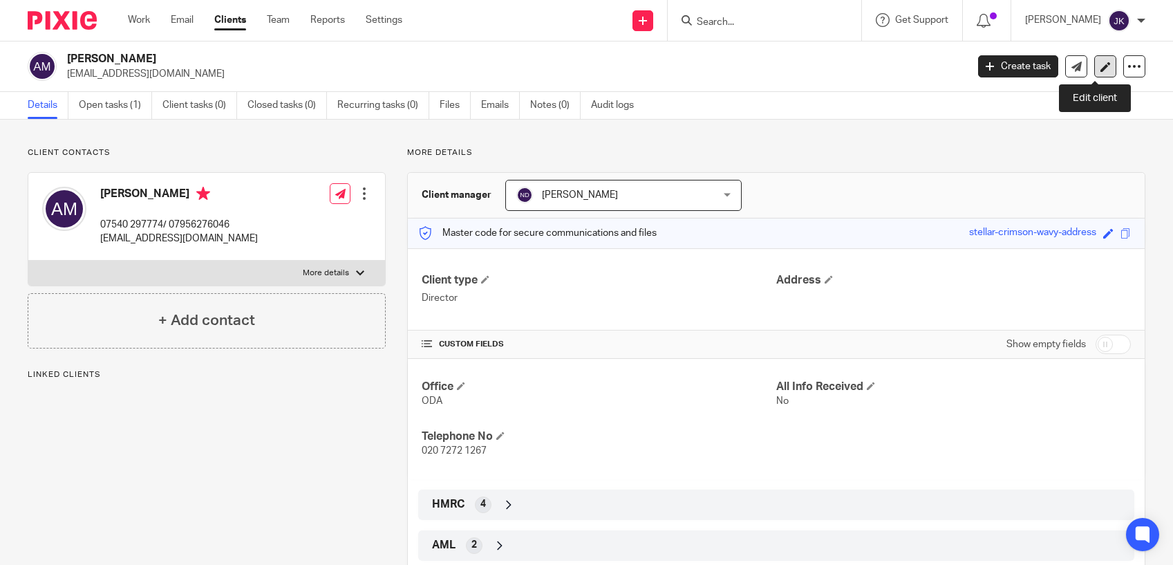
click at [1100, 64] on icon at bounding box center [1105, 67] width 10 height 10
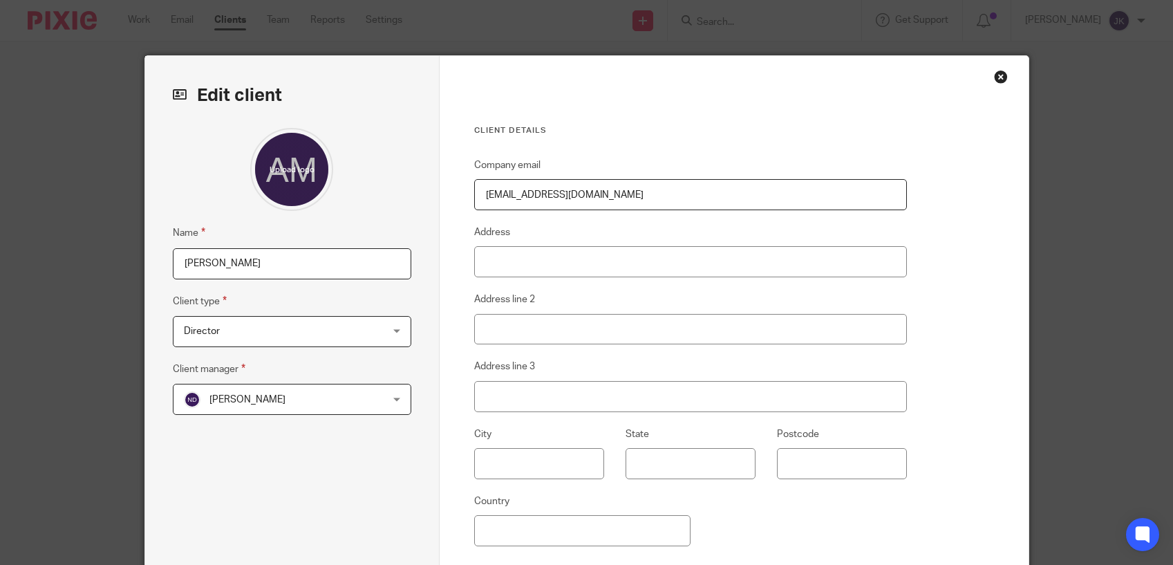
drag, startPoint x: 619, startPoint y: 194, endPoint x: 469, endPoint y: 197, distance: 150.7
click at [474, 197] on input "[EMAIL_ADDRESS][DOMAIN_NAME]" at bounding box center [690, 194] width 433 height 31
paste input ".[EMAIL_ADDRESS]"
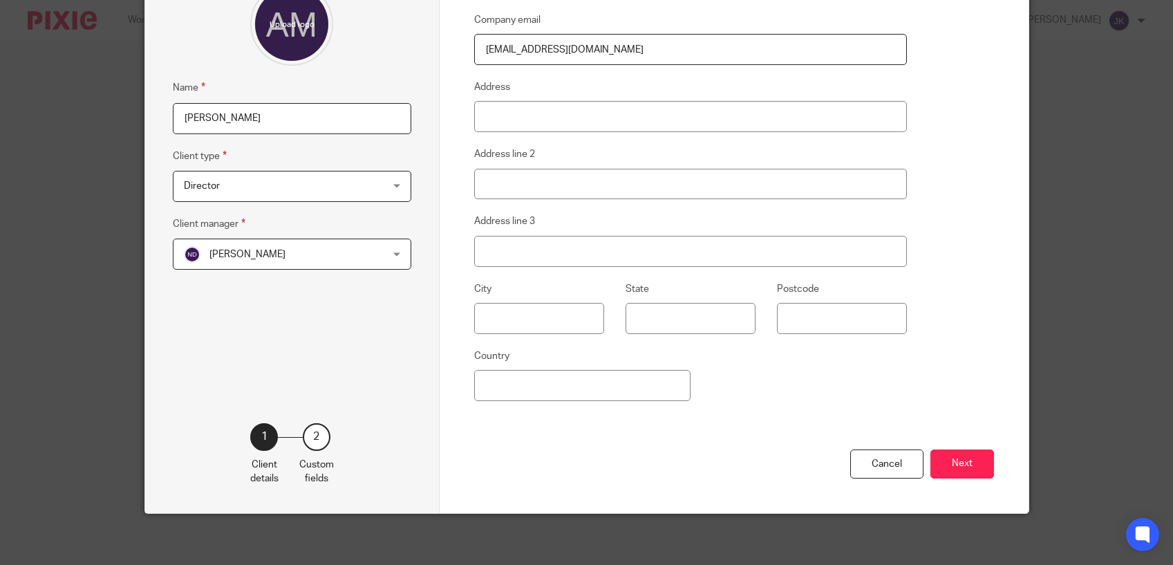
scroll to position [149, 0]
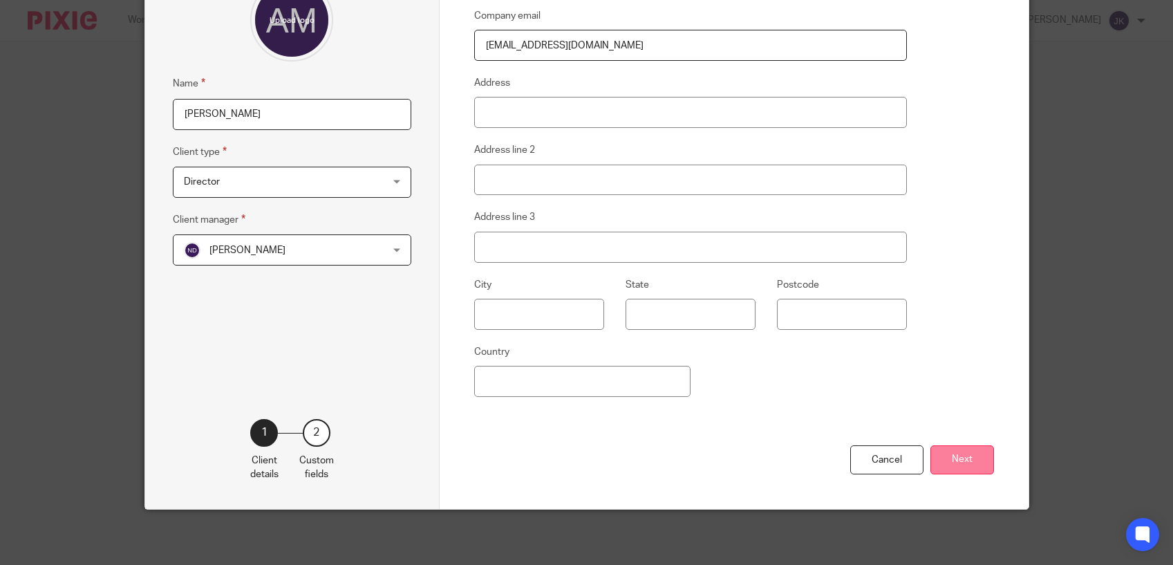
type input "[EMAIL_ADDRESS][DOMAIN_NAME]"
click at [962, 451] on button "Next" at bounding box center [962, 460] width 64 height 30
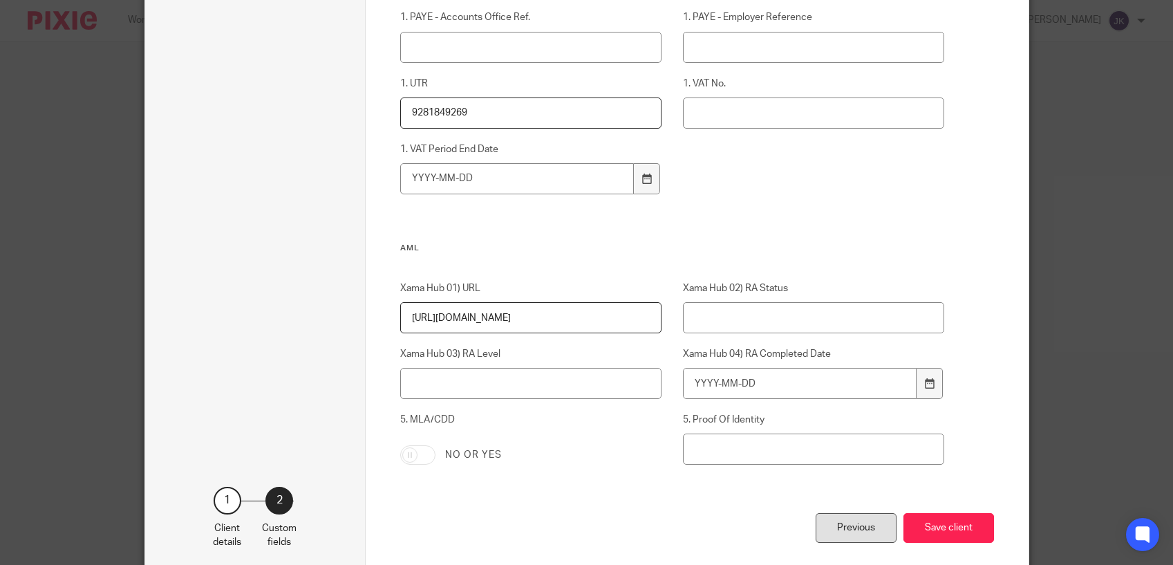
scroll to position [972, 0]
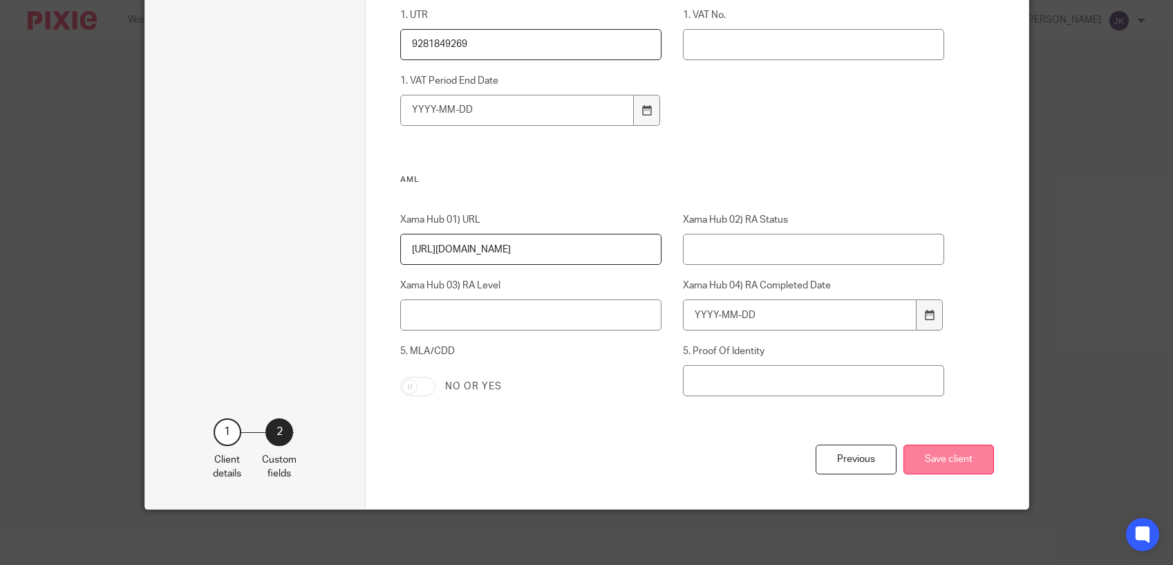
click at [932, 462] on button "Save client" at bounding box center [948, 459] width 91 height 30
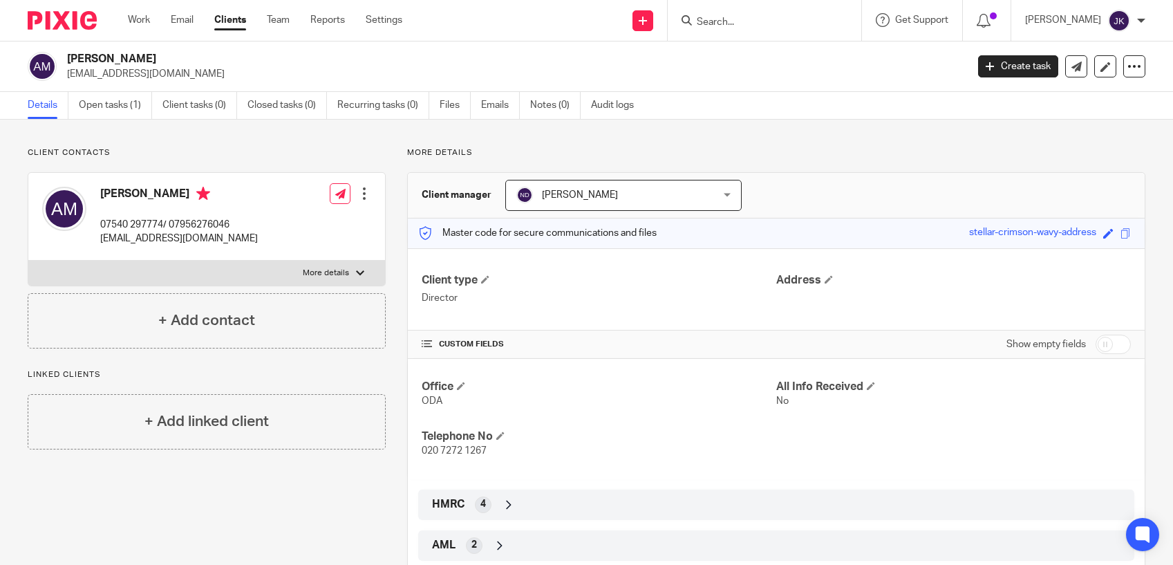
drag, startPoint x: 764, startPoint y: 5, endPoint x: 747, endPoint y: 7, distance: 16.7
click at [748, 6] on div at bounding box center [765, 20] width 194 height 41
click at [731, 17] on input "Search" at bounding box center [757, 23] width 124 height 12
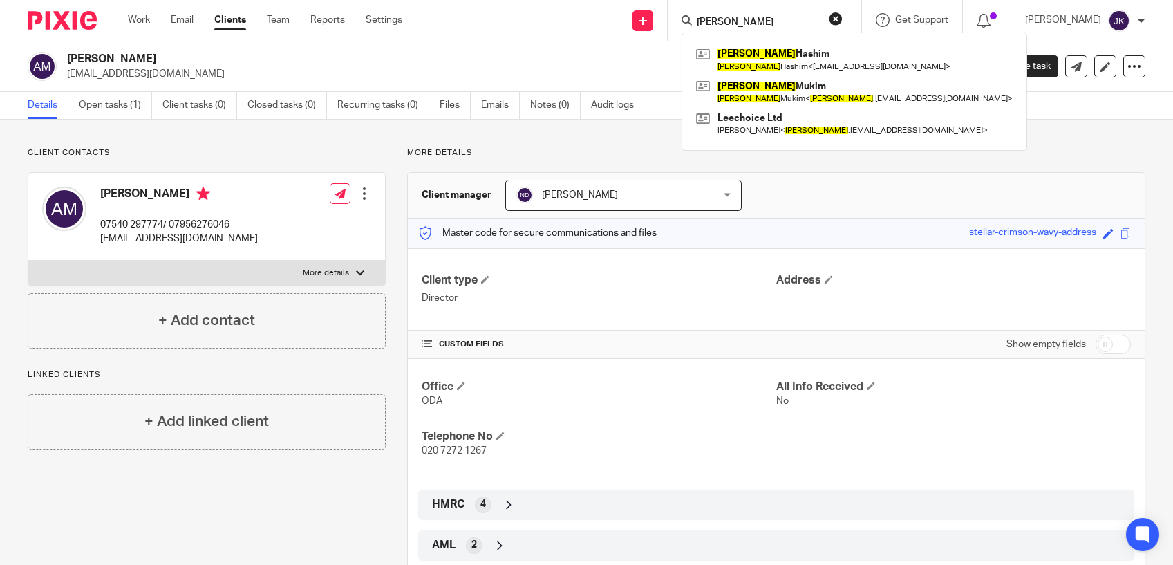
type input "[PERSON_NAME]"
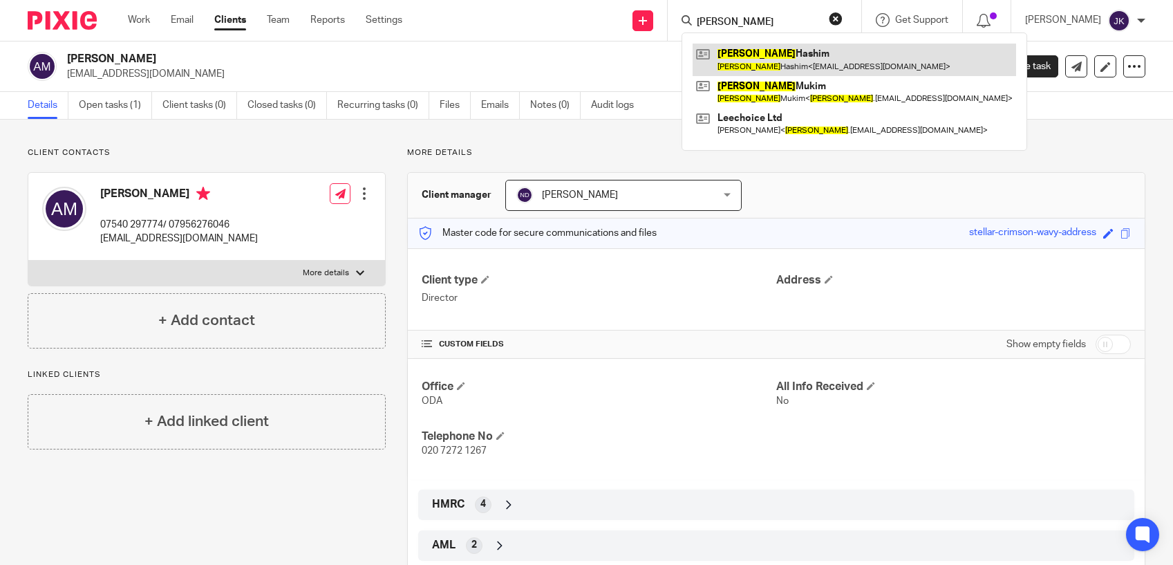
click at [762, 55] on link at bounding box center [854, 60] width 323 height 32
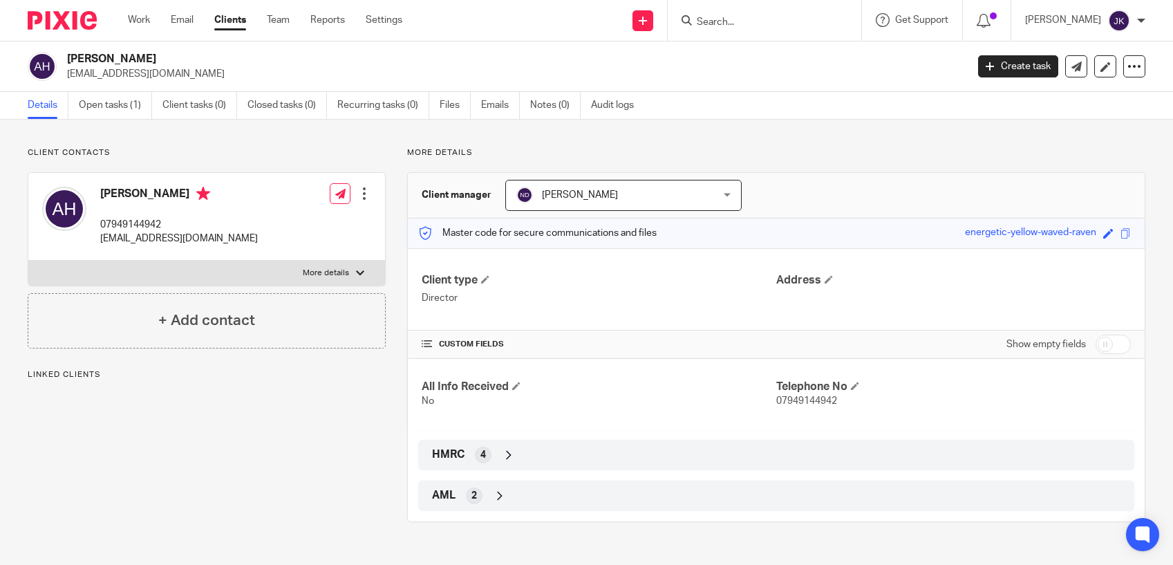
click at [702, 24] on input "Search" at bounding box center [757, 23] width 124 height 12
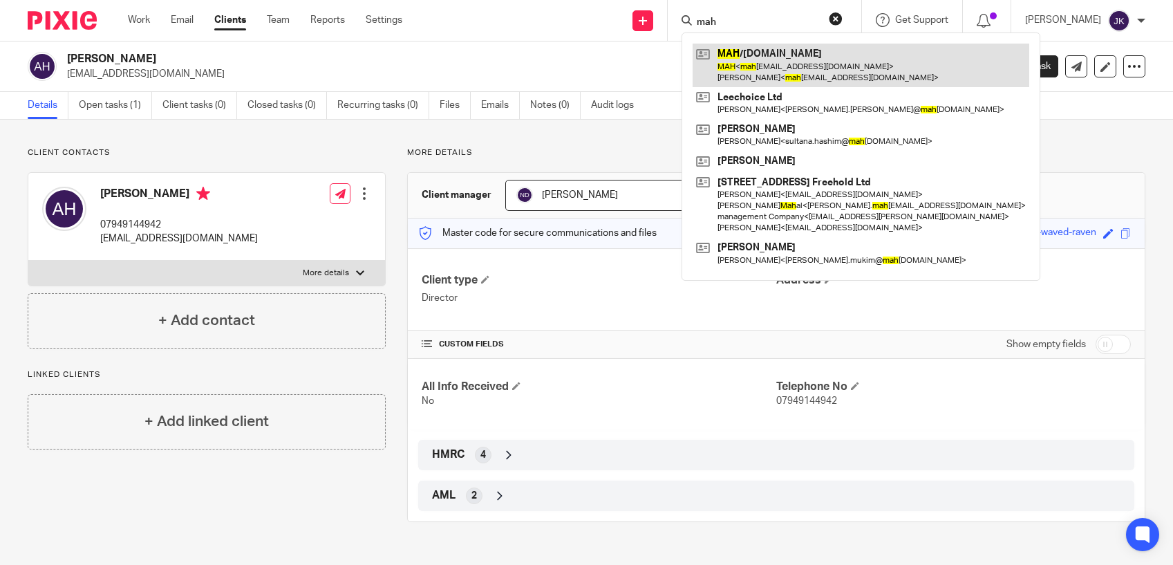
type input "mah"
click at [693, 62] on link at bounding box center [861, 65] width 337 height 43
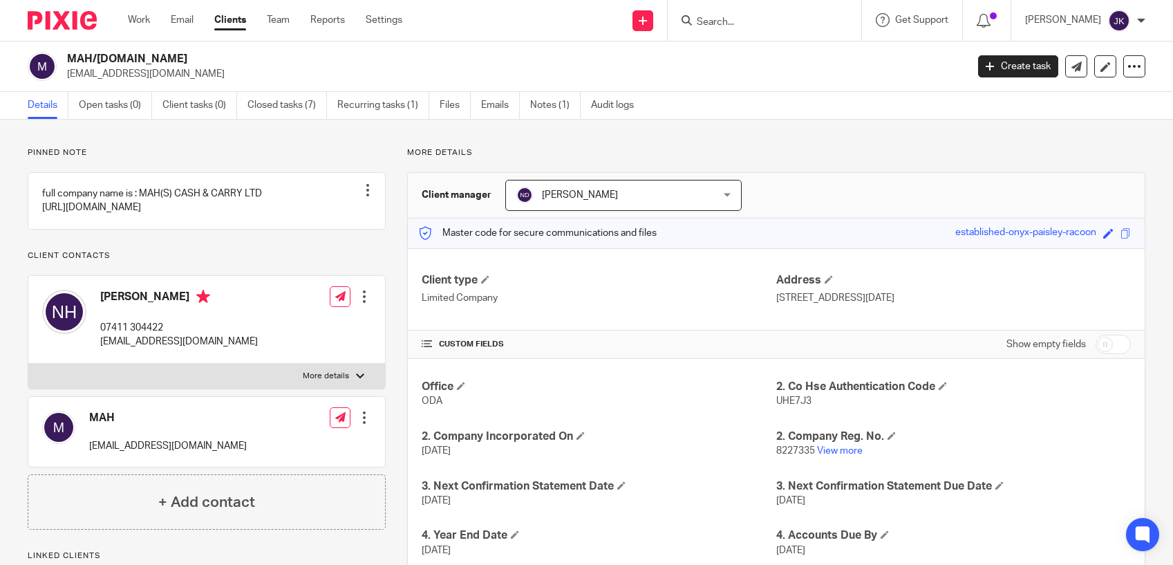
drag, startPoint x: 176, startPoint y: 73, endPoint x: 67, endPoint y: 73, distance: 108.5
click at [67, 73] on p "[EMAIL_ADDRESS][DOMAIN_NAME]" at bounding box center [512, 74] width 890 height 14
copy p "[EMAIL_ADDRESS][DOMAIN_NAME]"
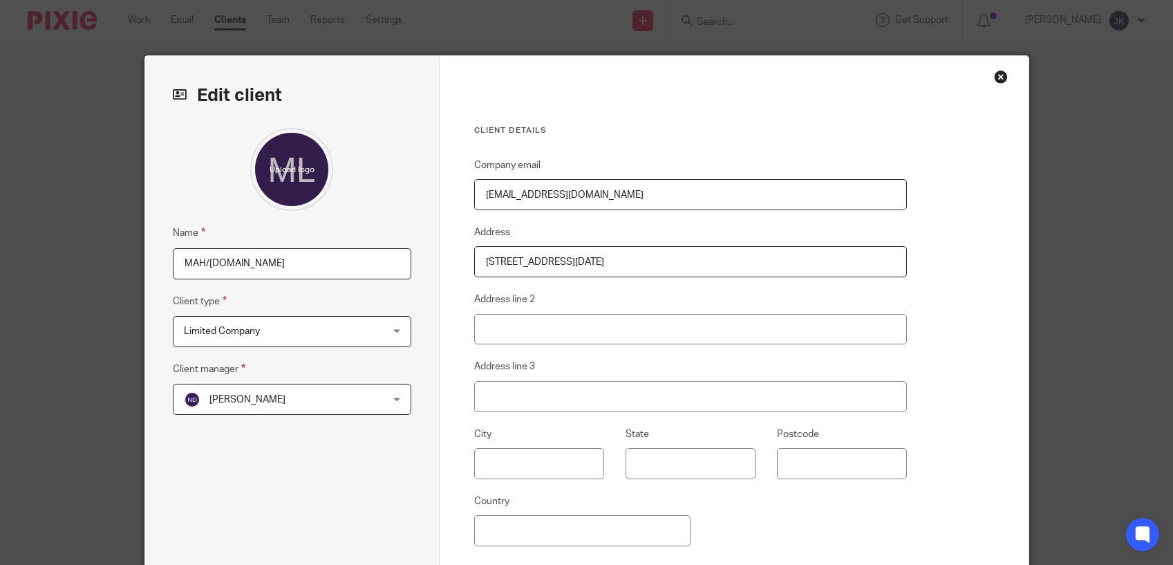
drag, startPoint x: 606, startPoint y: 204, endPoint x: 474, endPoint y: 197, distance: 131.5
click at [474, 197] on input "[EMAIL_ADDRESS][DOMAIN_NAME]" at bounding box center [690, 194] width 433 height 31
paste input ".[GEOGRAPHIC_DATA]"
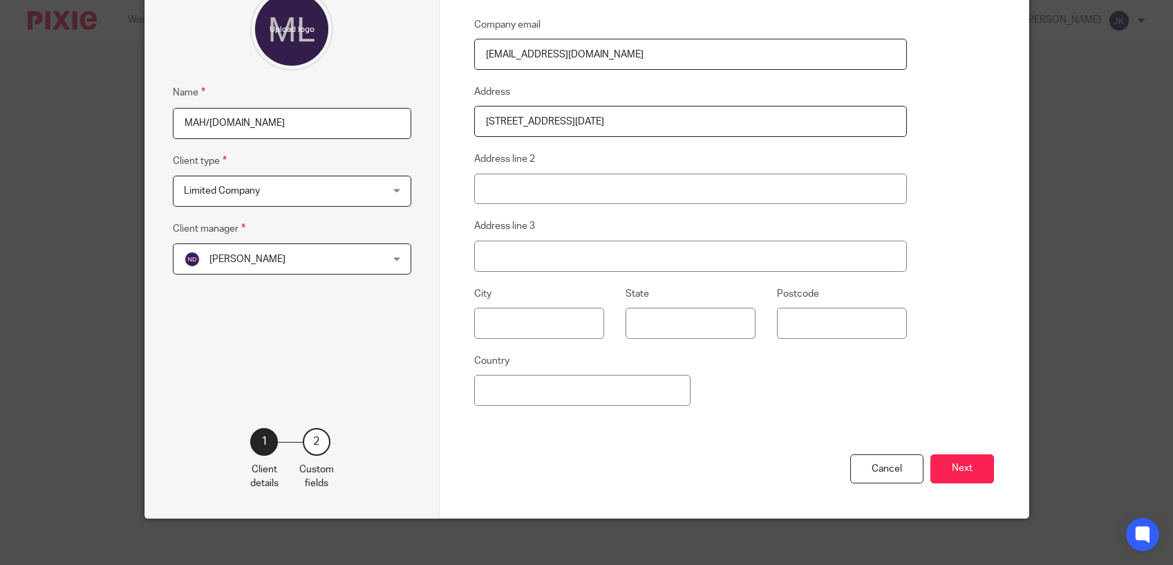
scroll to position [149, 0]
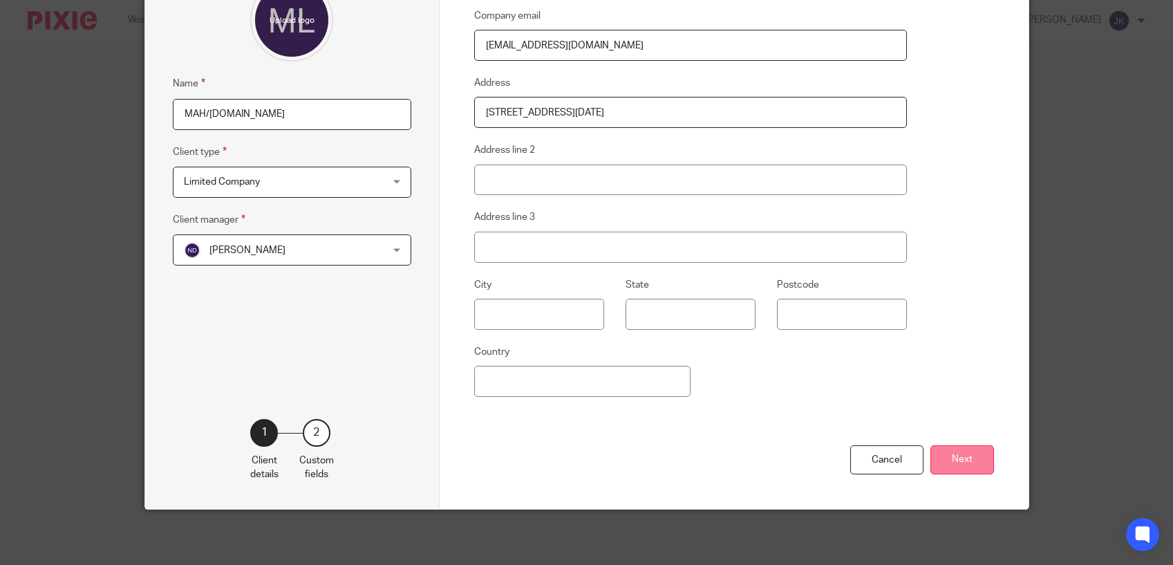
type input "[EMAIL_ADDRESS][DOMAIN_NAME]"
click at [961, 452] on button "Next" at bounding box center [962, 460] width 64 height 30
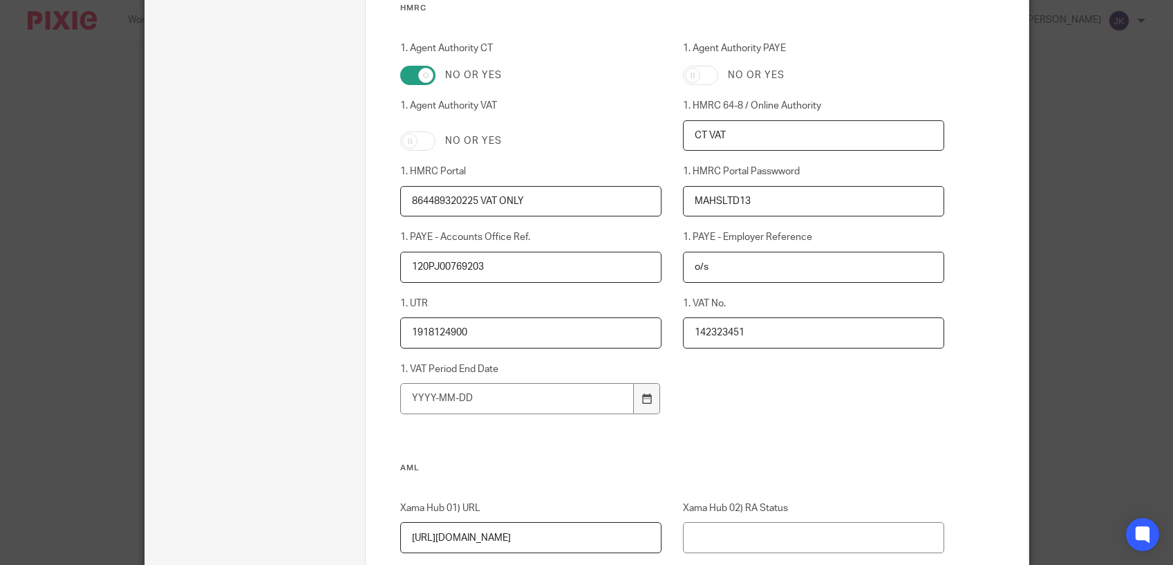
scroll to position [910, 0]
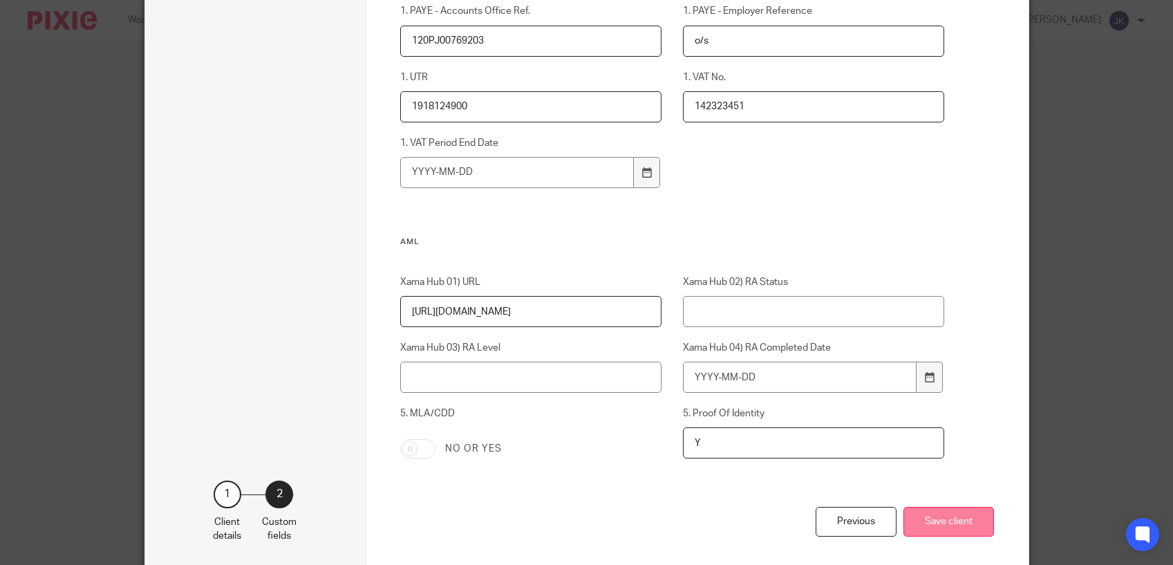
click at [950, 517] on button "Save client" at bounding box center [948, 522] width 91 height 30
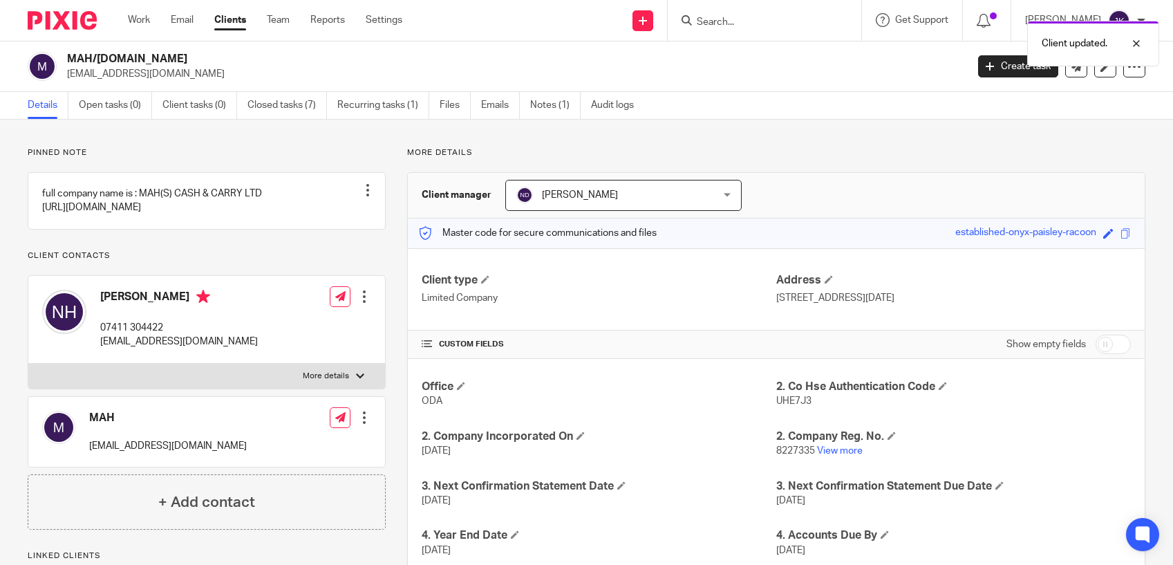
click at [357, 303] on div at bounding box center [364, 297] width 14 height 14
click at [299, 355] on link "Edit contact" at bounding box center [299, 356] width 132 height 20
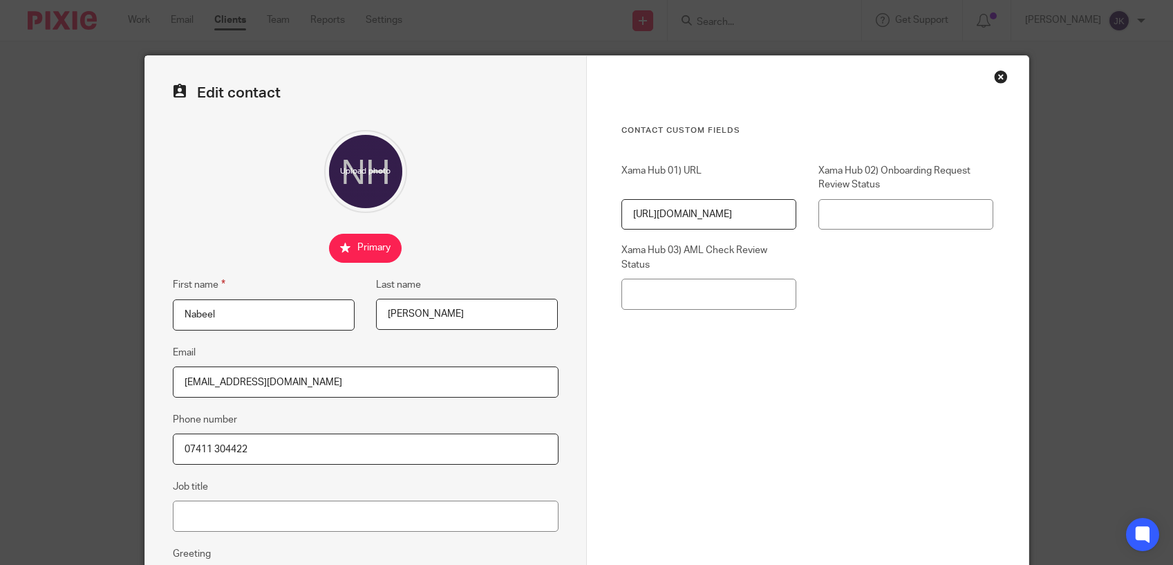
drag, startPoint x: 301, startPoint y: 375, endPoint x: 128, endPoint y: 376, distance: 172.8
click at [128, 376] on div "Edit contact First name [PERSON_NAME] Last name [PERSON_NAME] Email [EMAIL_ADDR…" at bounding box center [586, 282] width 1173 height 565
paste input ".[GEOGRAPHIC_DATA]"
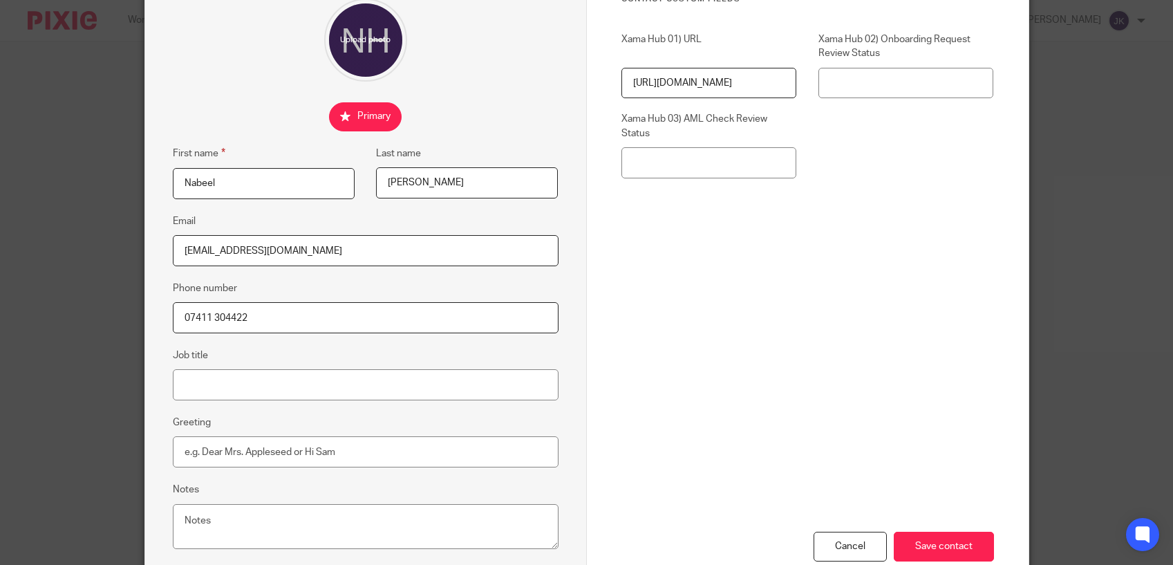
scroll to position [218, 0]
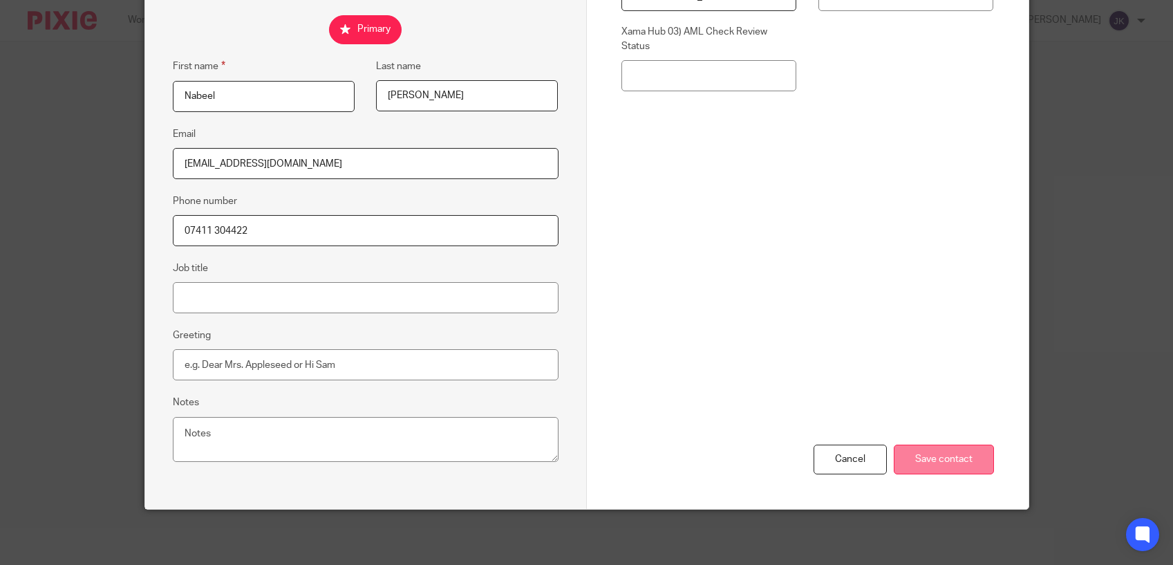
type input "[EMAIL_ADDRESS][DOMAIN_NAME]"
click at [930, 462] on input "Save contact" at bounding box center [944, 459] width 100 height 30
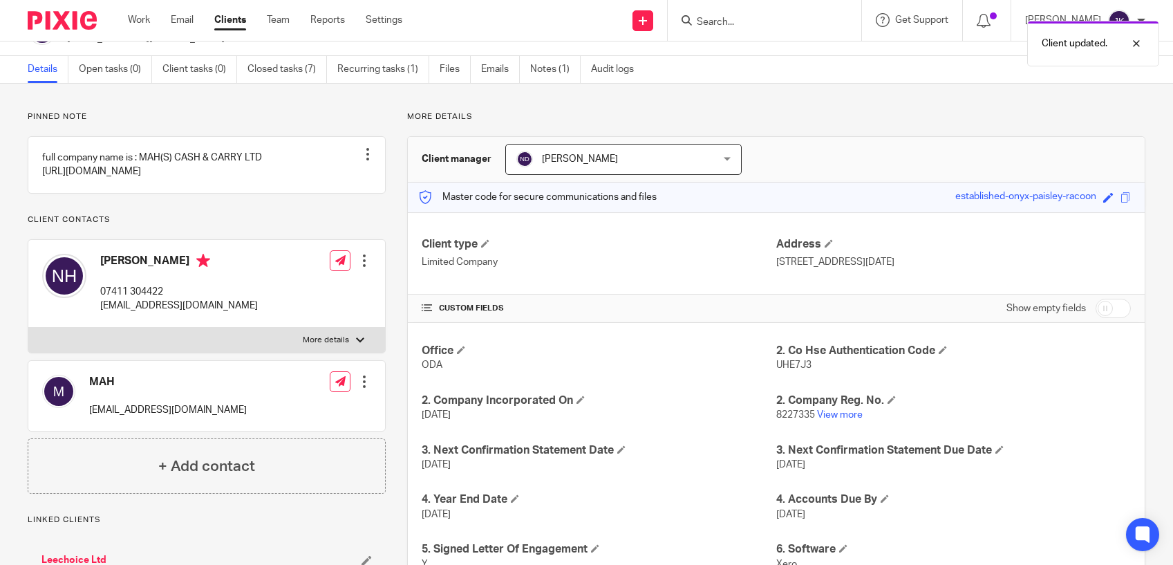
scroll to position [69, 0]
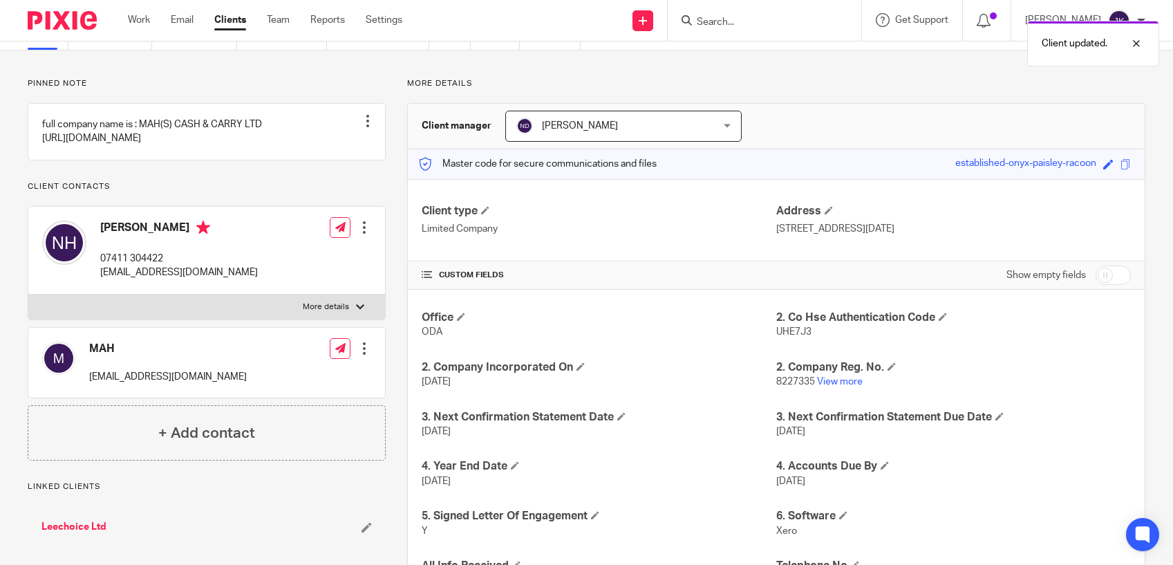
click at [362, 355] on div at bounding box center [364, 348] width 14 height 14
click at [281, 198] on div "Pinned note full company name is : MAH(S) CASH & CARRY LTD [URL][DOMAIN_NAME] U…" at bounding box center [207, 269] width 358 height 382
click at [733, 27] on input "Search" at bounding box center [757, 23] width 124 height 12
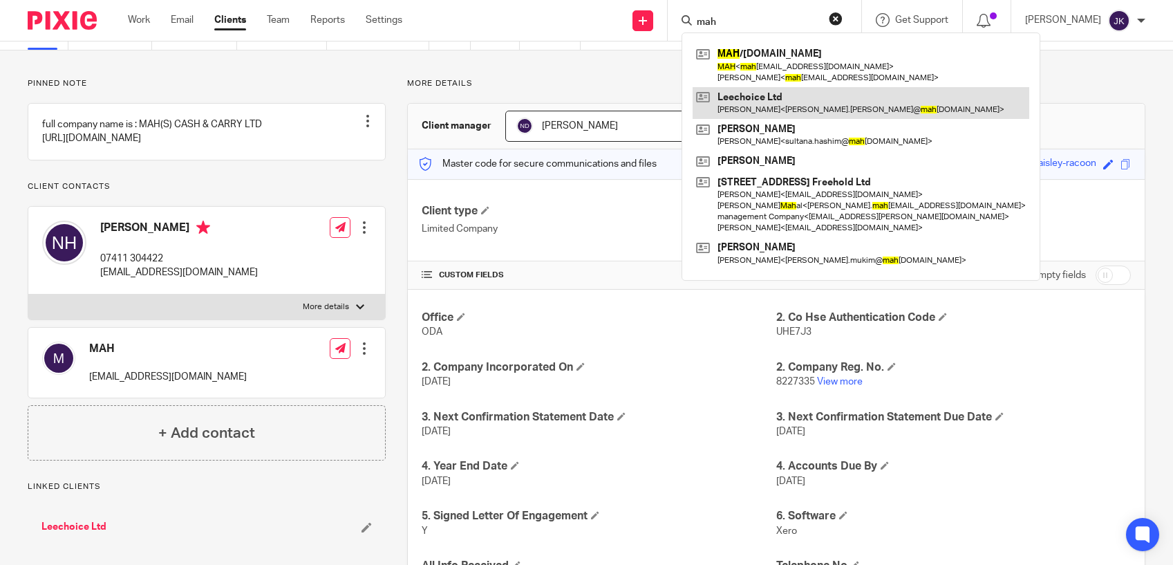
type input "mah"
click at [731, 102] on link at bounding box center [861, 103] width 337 height 32
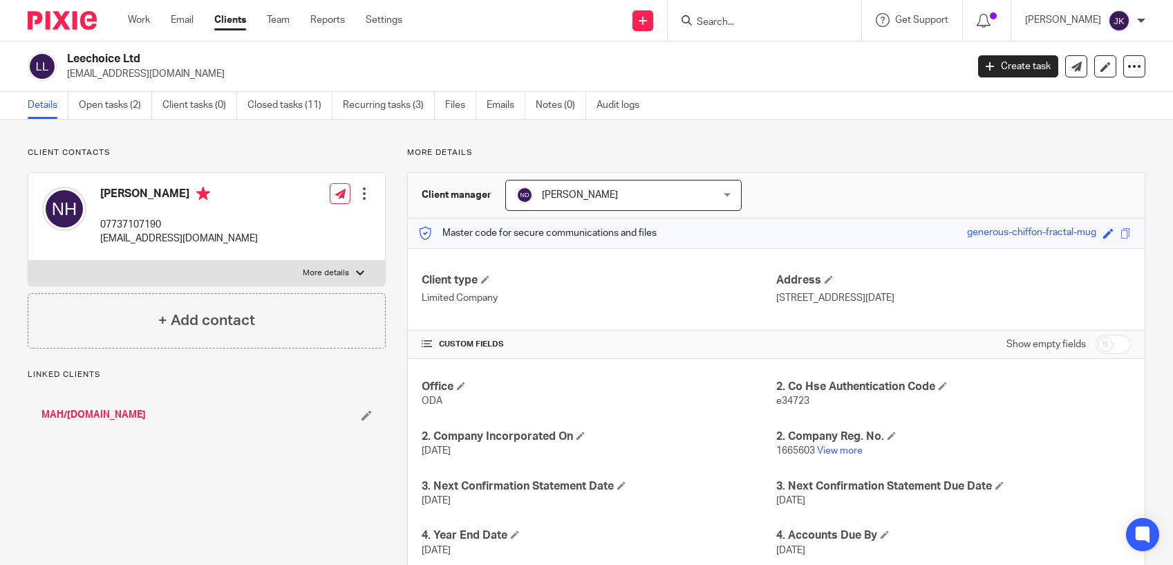
click at [702, 19] on input "Search" at bounding box center [757, 23] width 124 height 12
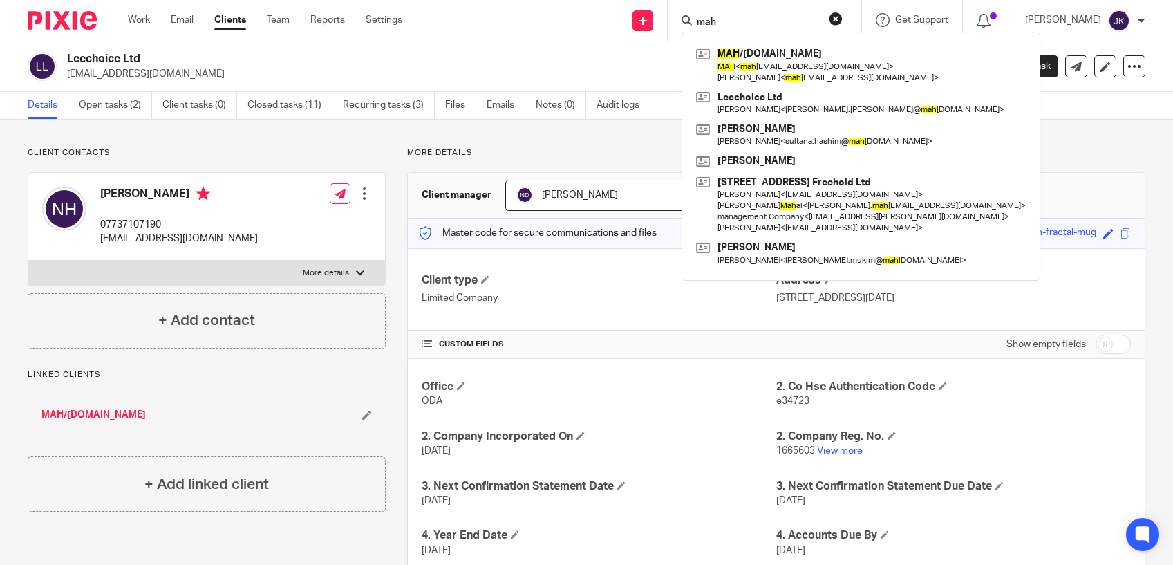
type input "mah"
click at [561, 57] on h2 "Leechoice Ltd" at bounding box center [423, 59] width 712 height 15
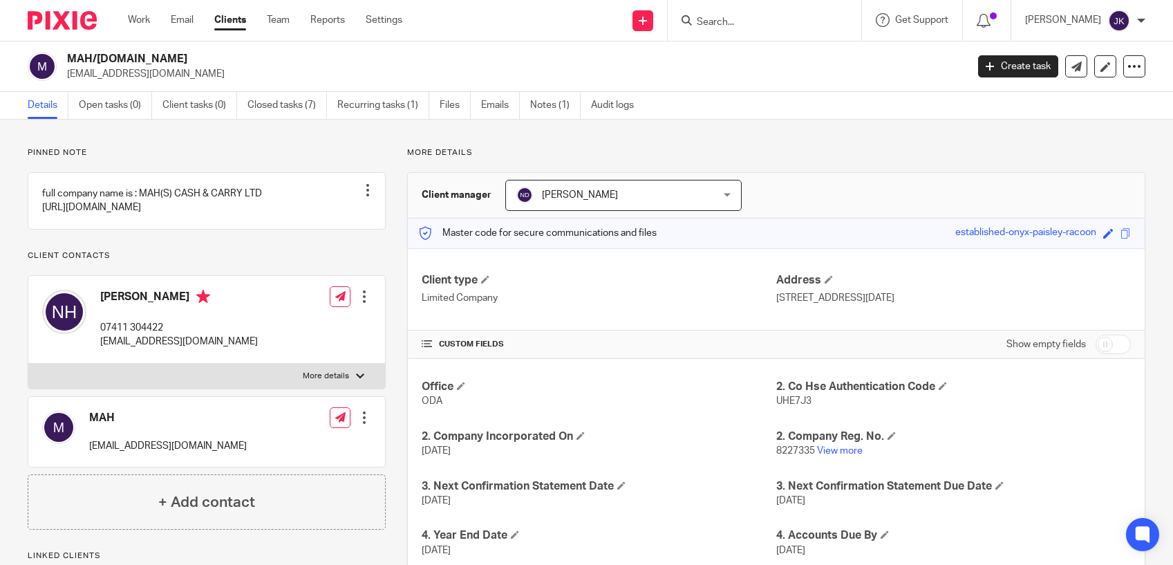
click at [695, 24] on input "Search" at bounding box center [757, 23] width 124 height 12
click at [751, 24] on input "Search" at bounding box center [757, 23] width 124 height 12
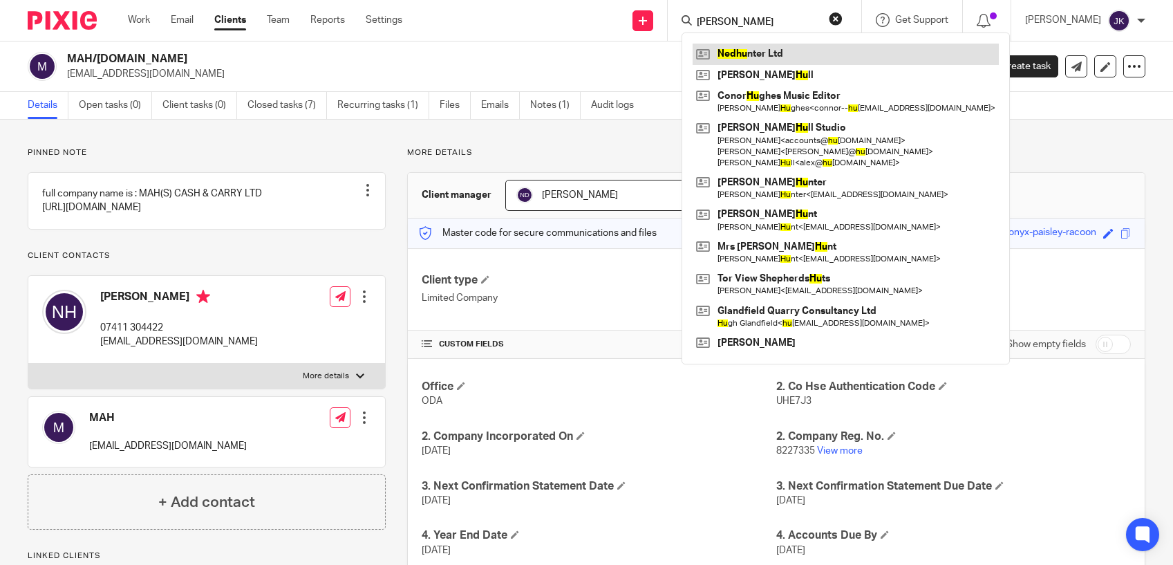
type input "[PERSON_NAME]"
click at [764, 50] on link at bounding box center [846, 54] width 306 height 21
